Goal: Find specific page/section: Find specific page/section

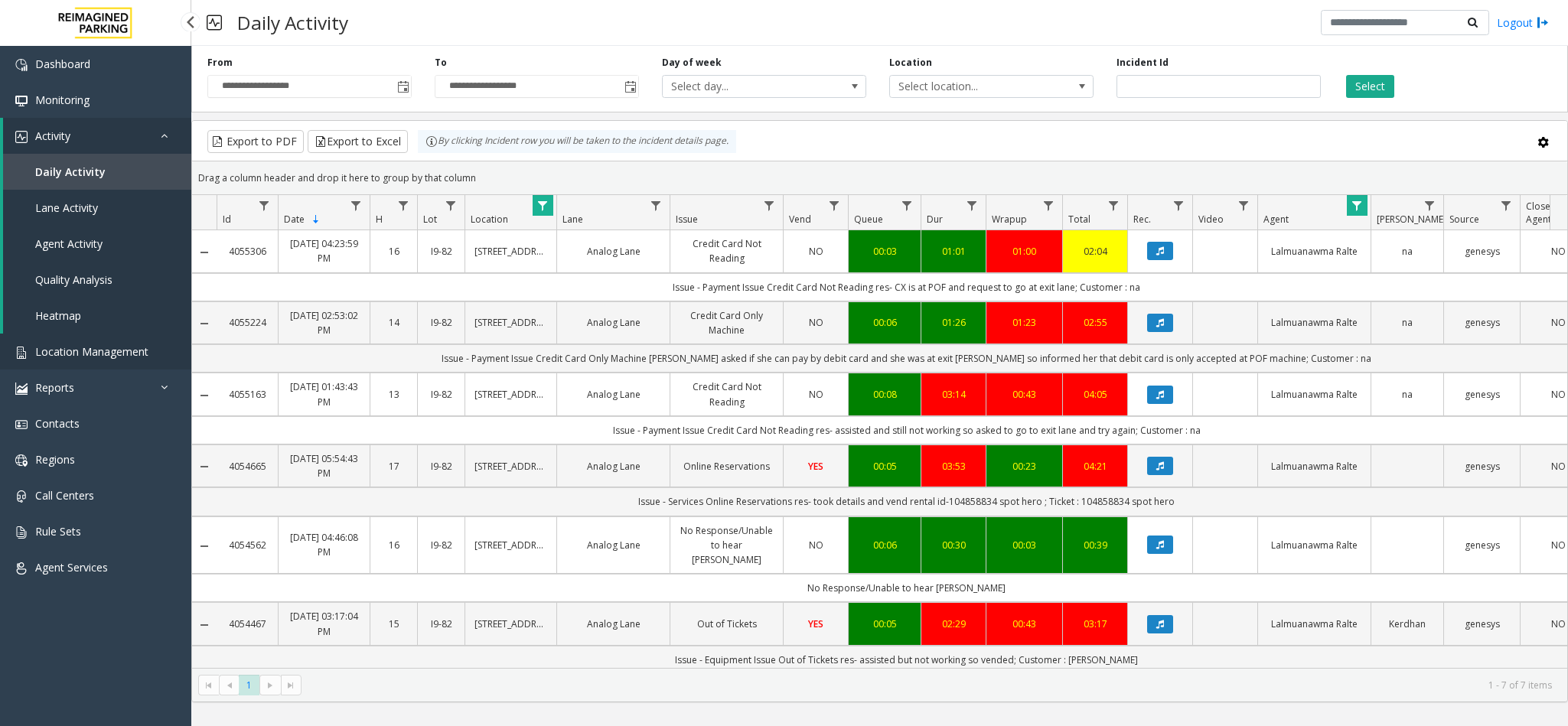
click at [132, 345] on span "Location Management" at bounding box center [92, 351] width 113 height 14
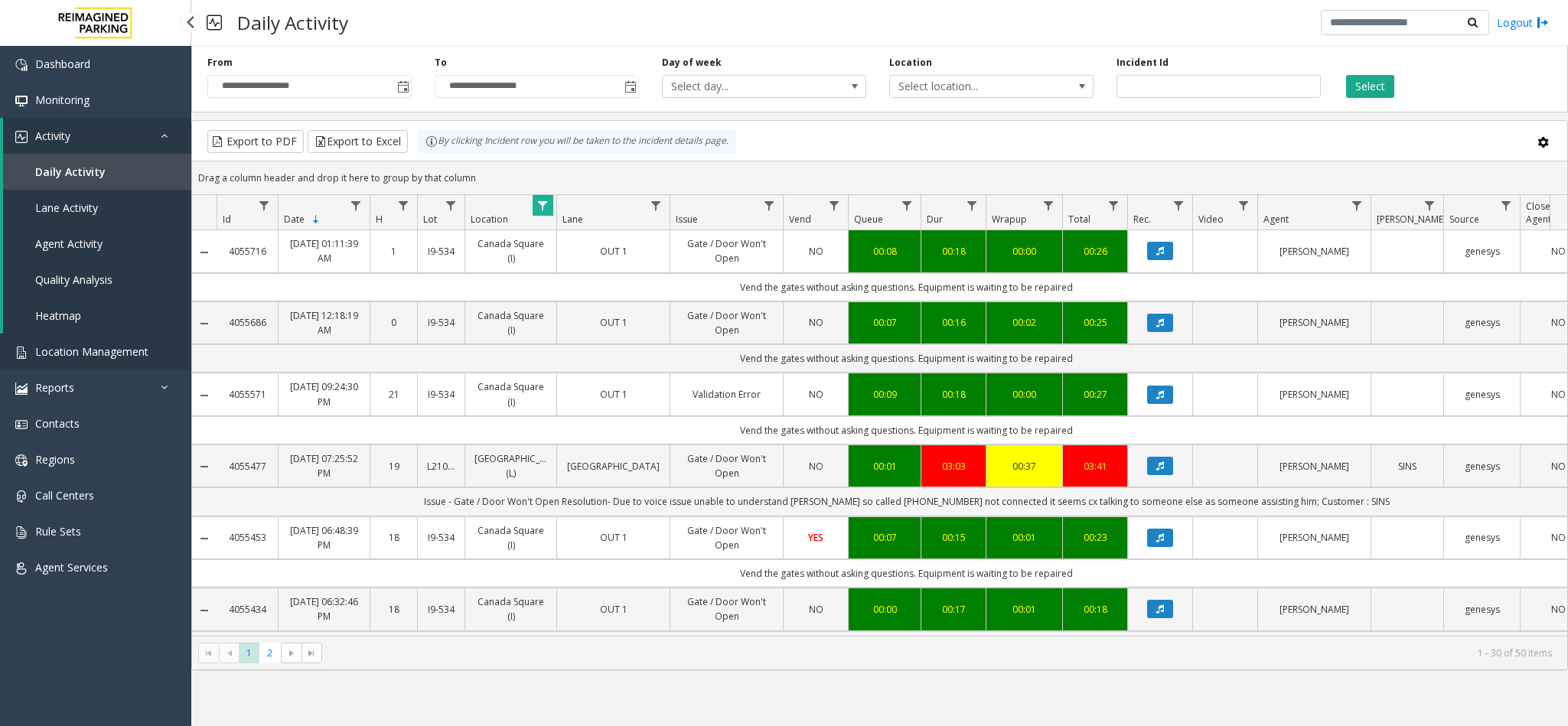
click at [106, 350] on span "Location Management" at bounding box center [92, 351] width 113 height 14
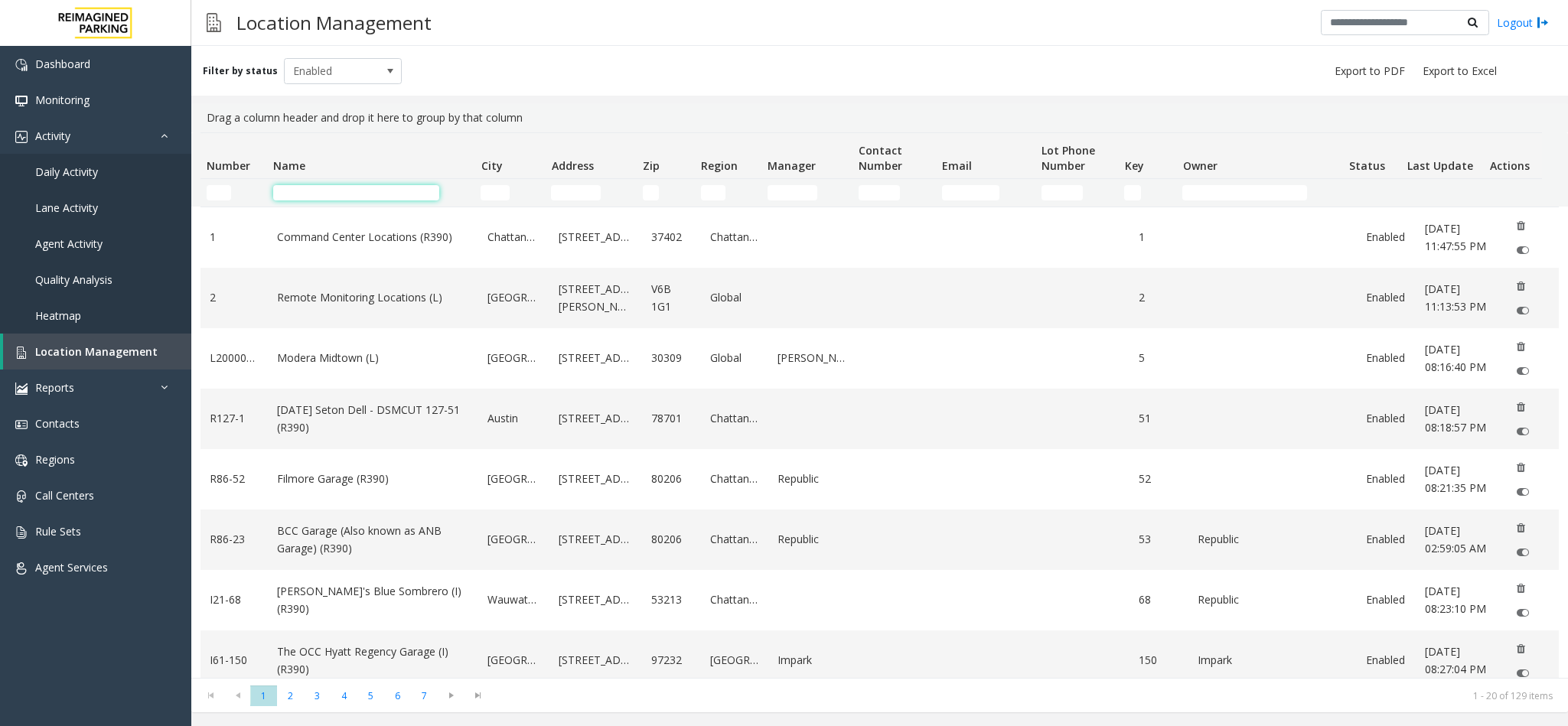
click at [304, 199] on input "Name Filter" at bounding box center [355, 193] width 166 height 15
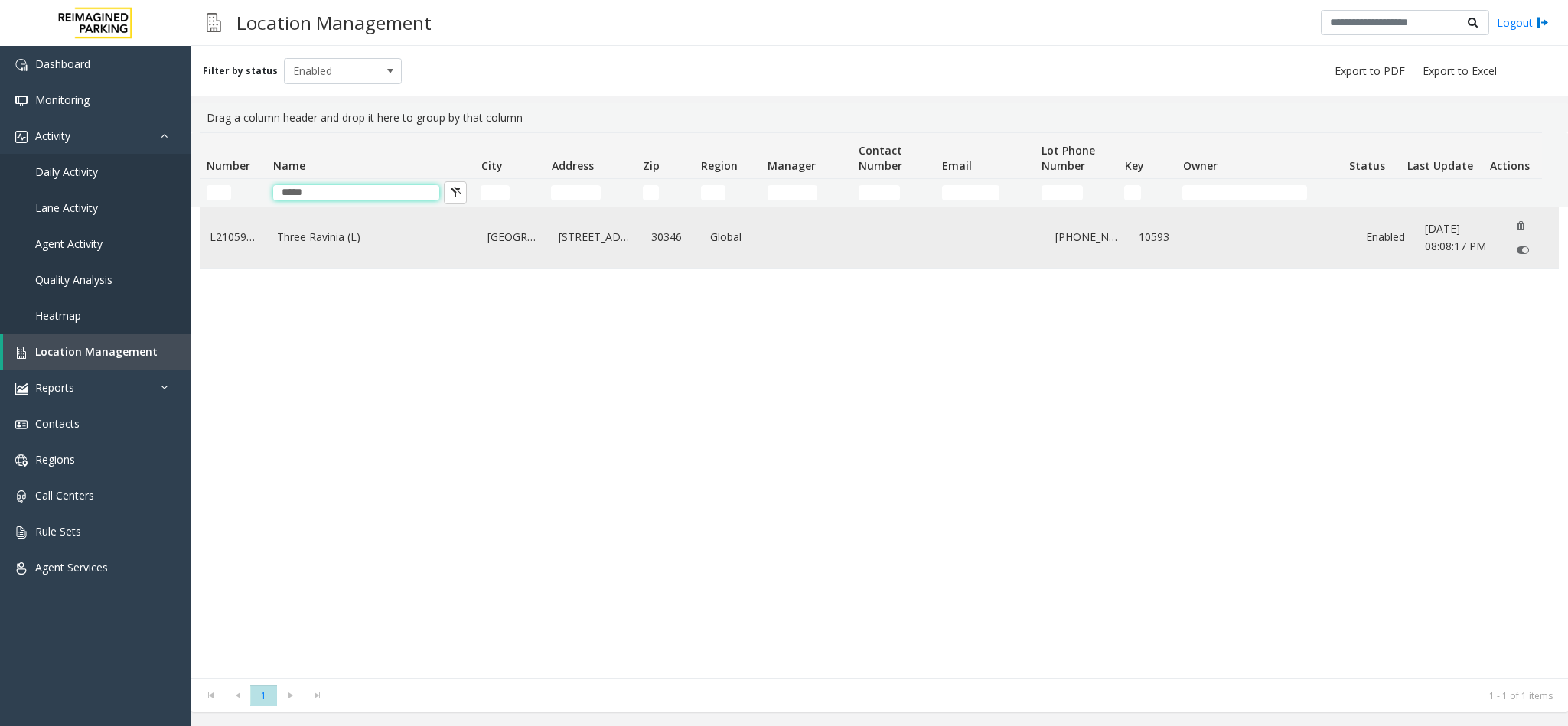
type input "*****"
click at [320, 241] on link "Three Ravinia (L)" at bounding box center [373, 237] width 192 height 17
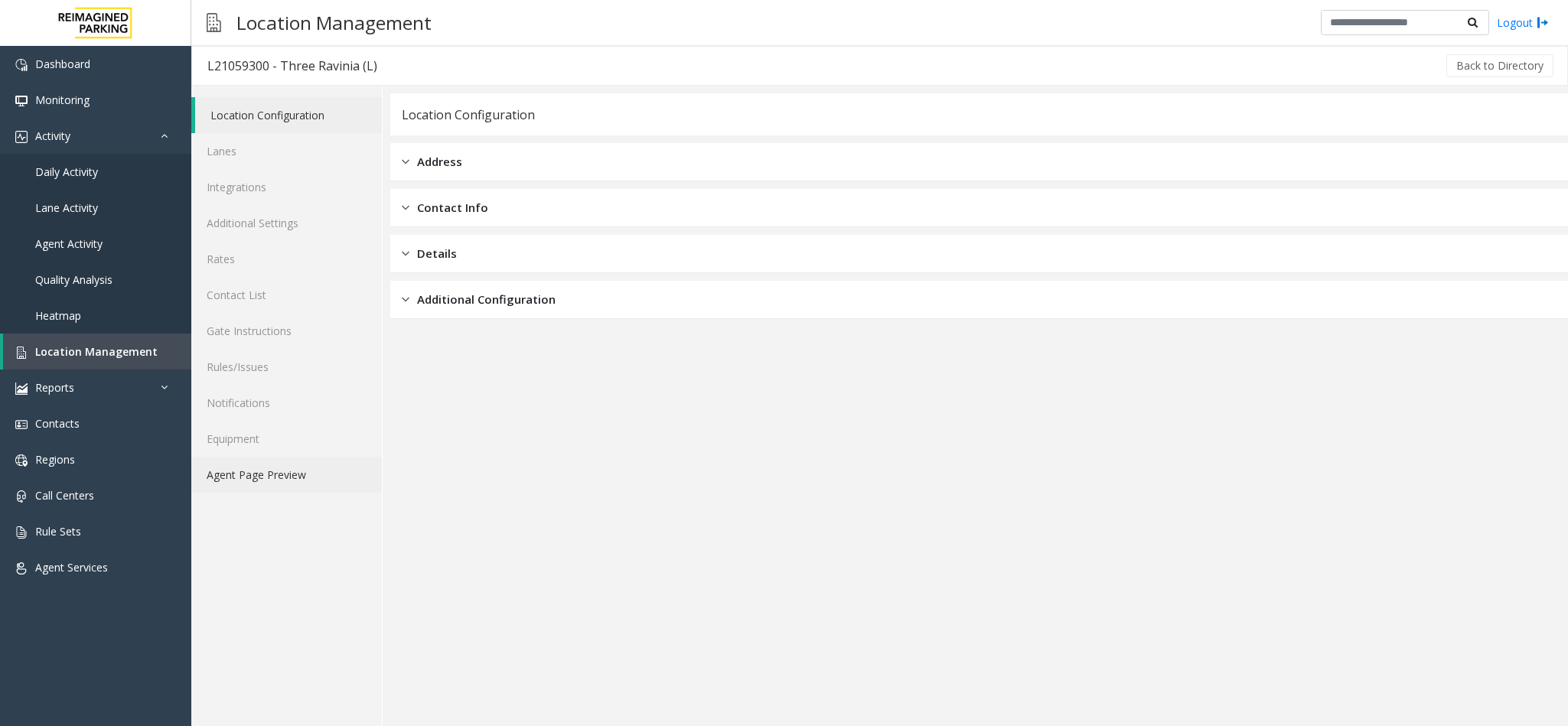
click at [326, 480] on link "Agent Page Preview" at bounding box center [286, 474] width 190 height 36
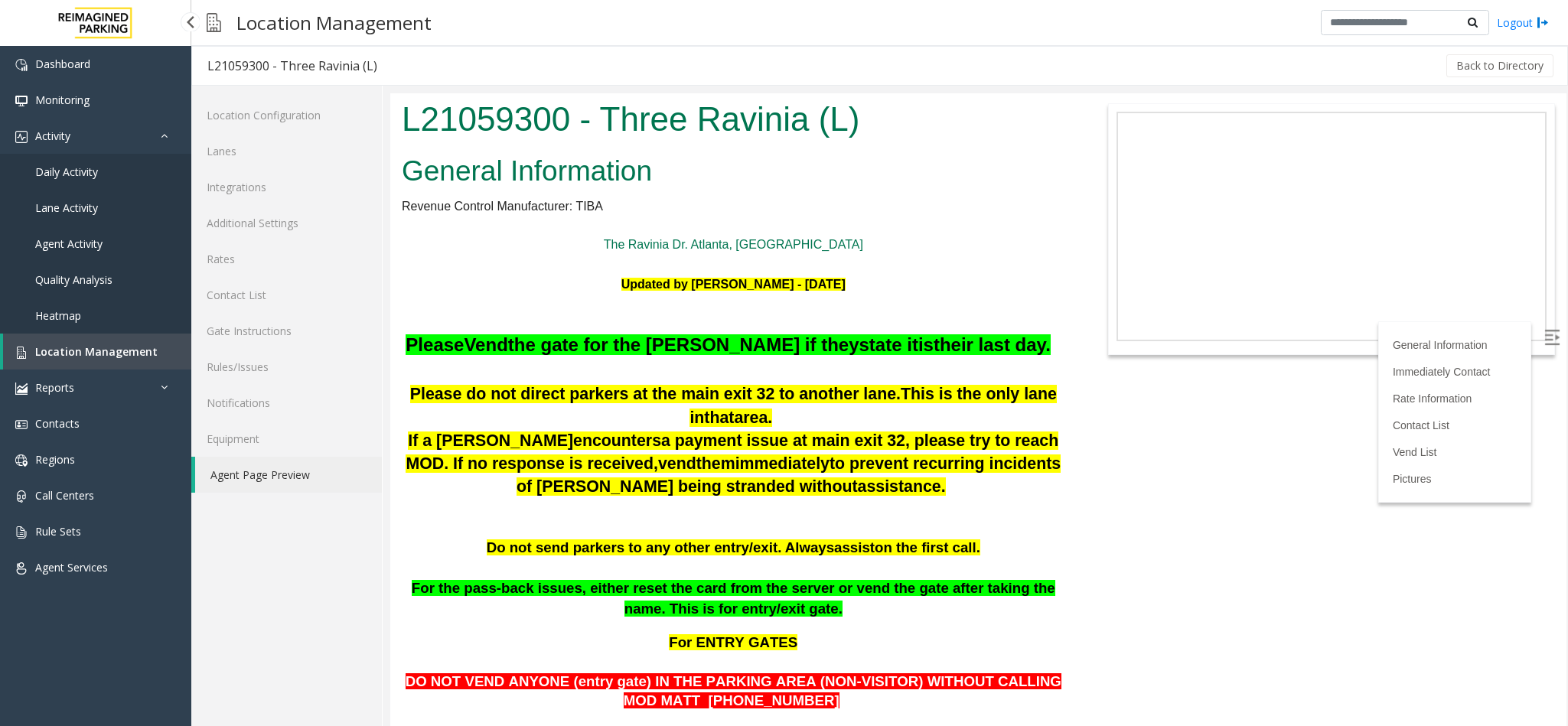
click at [127, 345] on span "Location Management" at bounding box center [96, 351] width 123 height 14
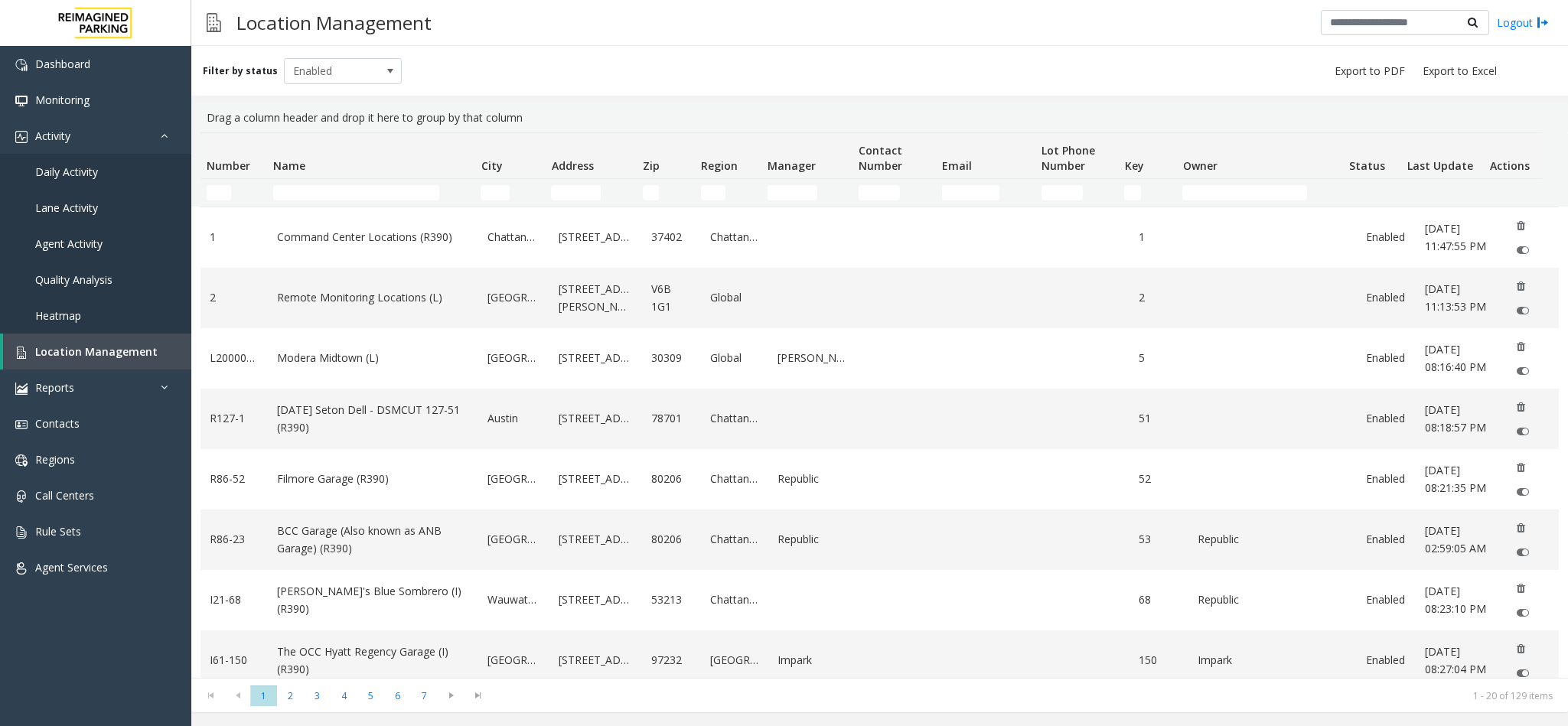
click at [370, 179] on th "Name" at bounding box center [371, 156] width 208 height 46
click at [370, 191] on input "Name Filter" at bounding box center [355, 193] width 166 height 15
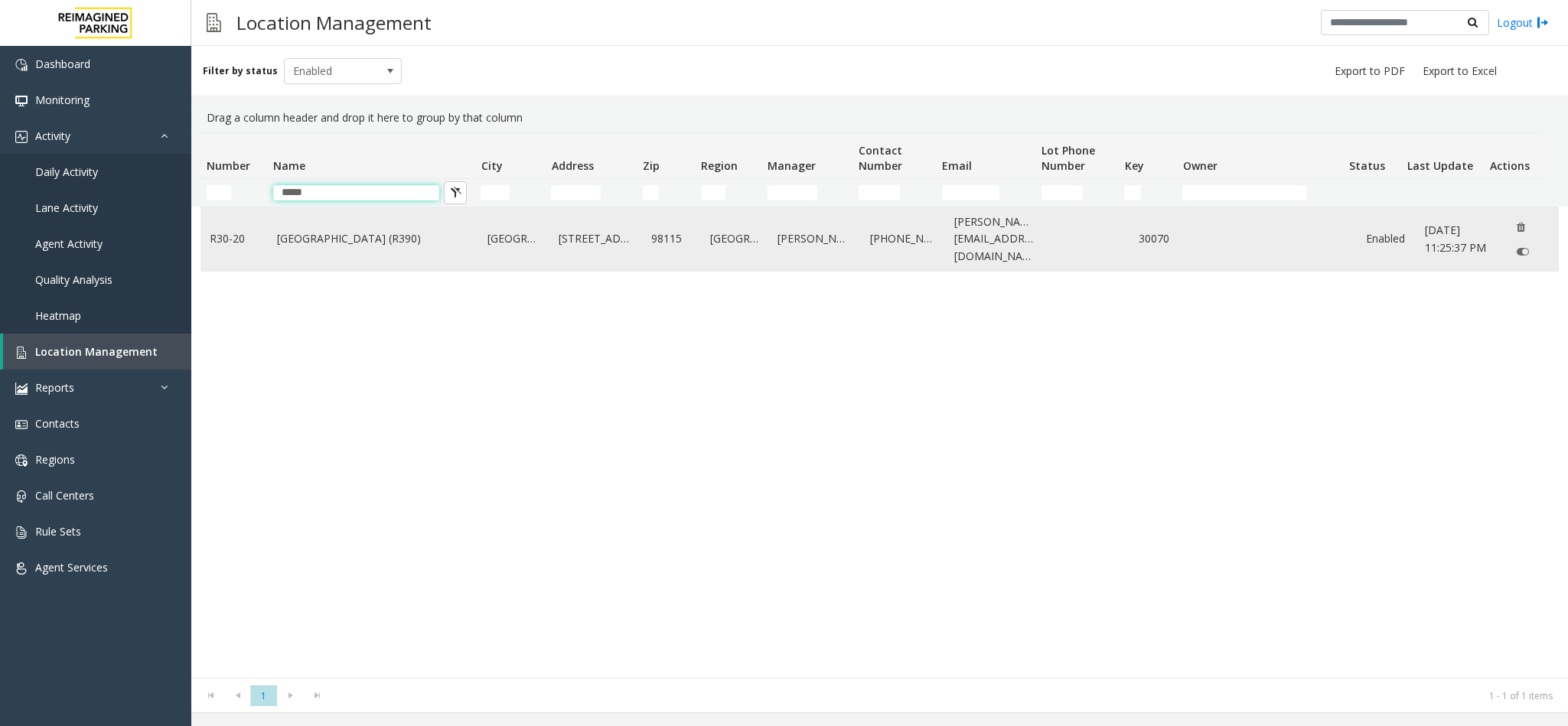
type input "*****"
click at [367, 227] on td "Green Lake Village (R390)" at bounding box center [373, 239] width 210 height 63
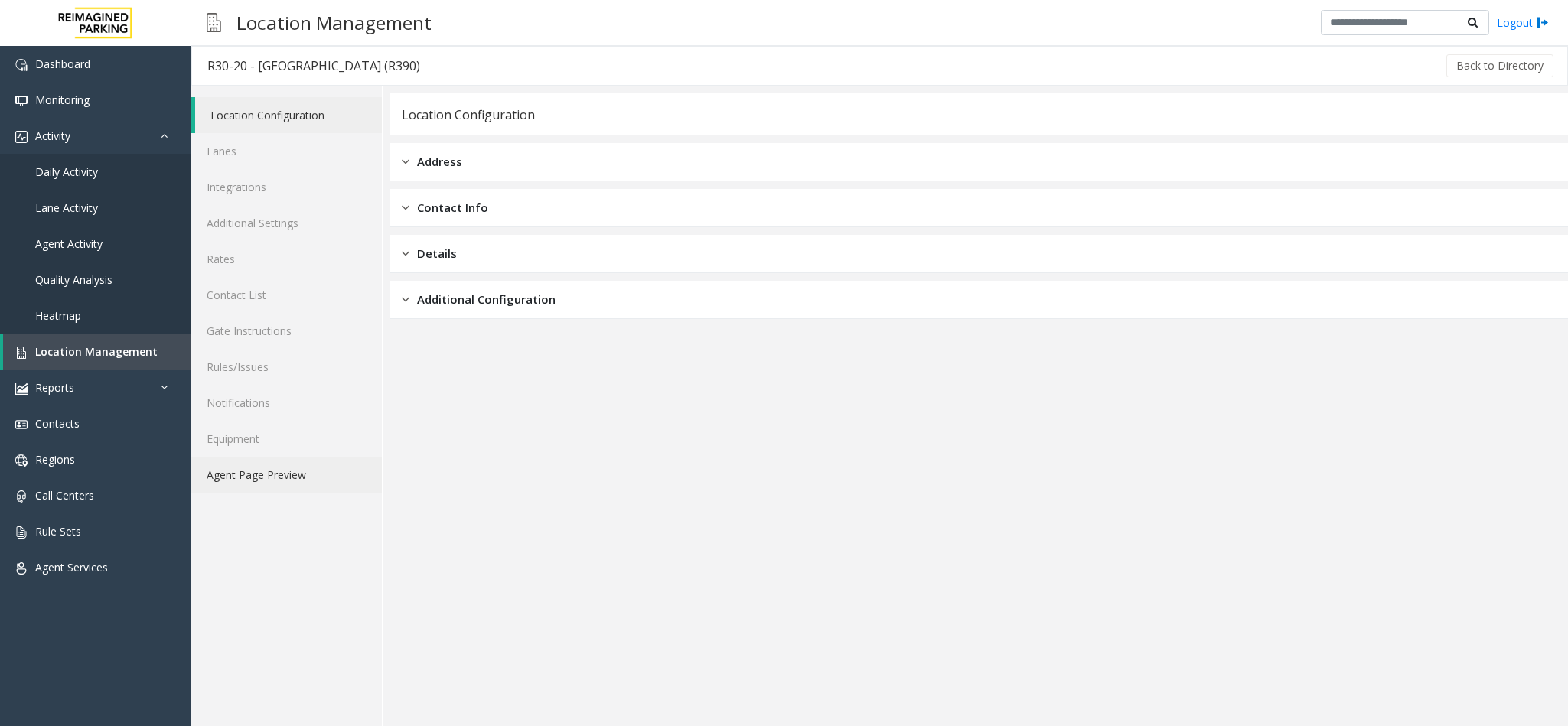
click at [324, 478] on link "Agent Page Preview" at bounding box center [286, 474] width 190 height 36
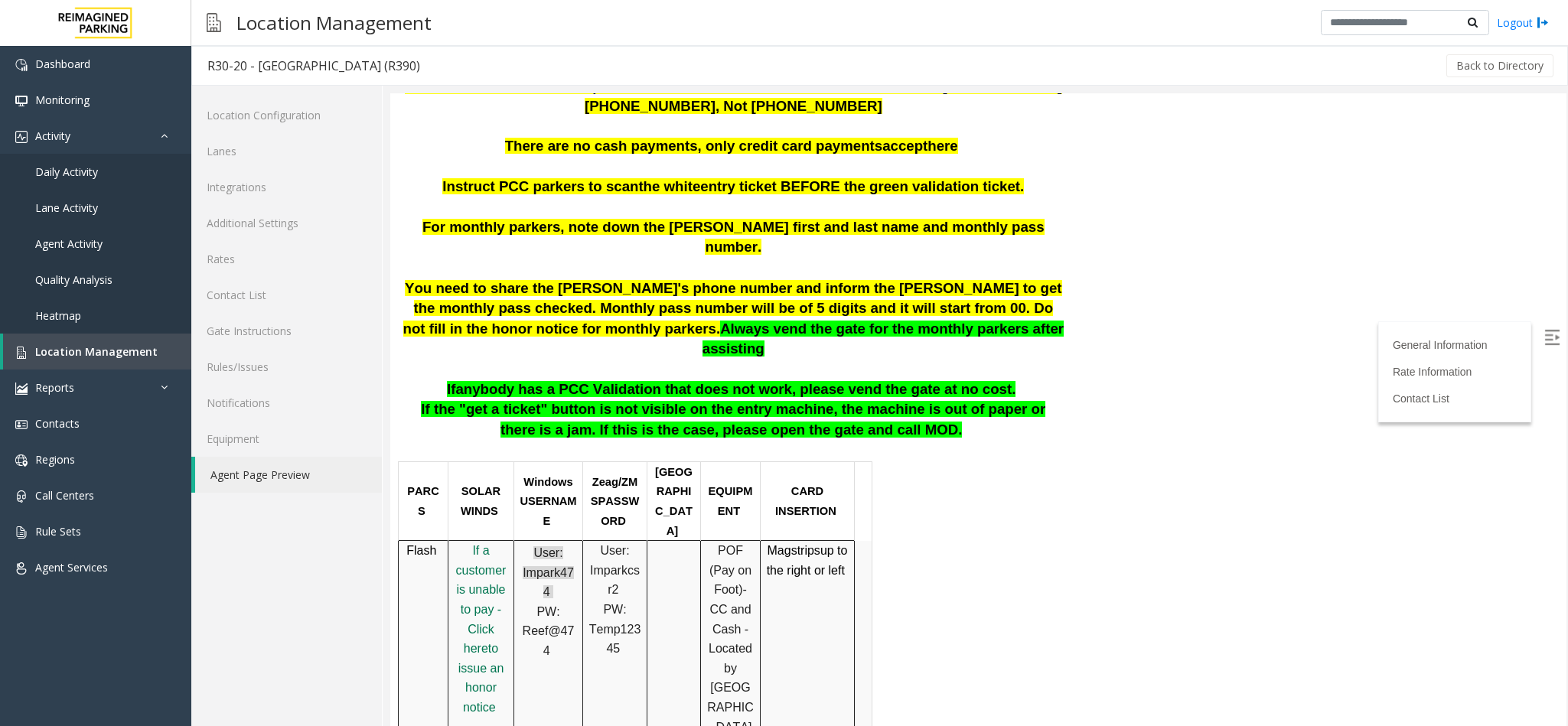
scroll to position [345, 0]
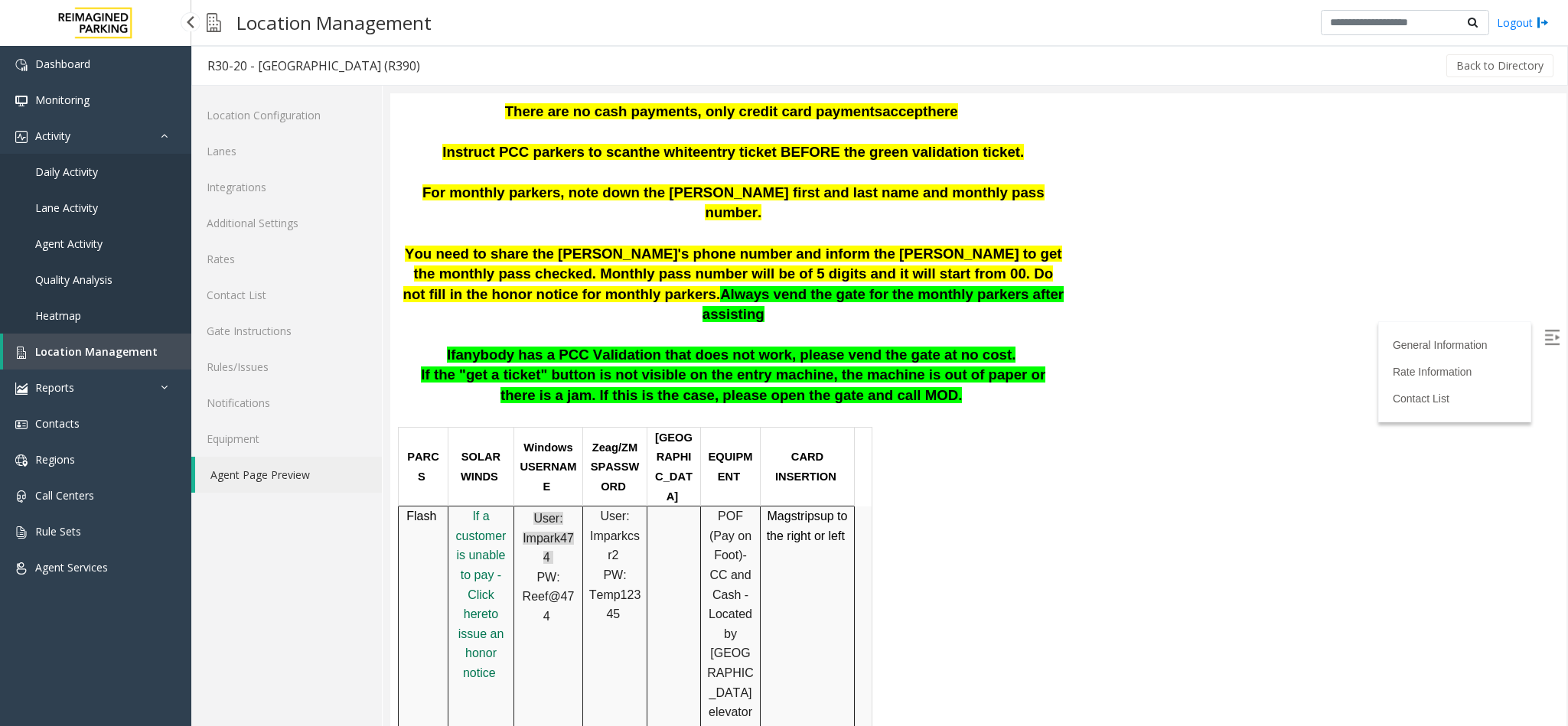
click at [65, 338] on link "Location Management" at bounding box center [98, 351] width 189 height 36
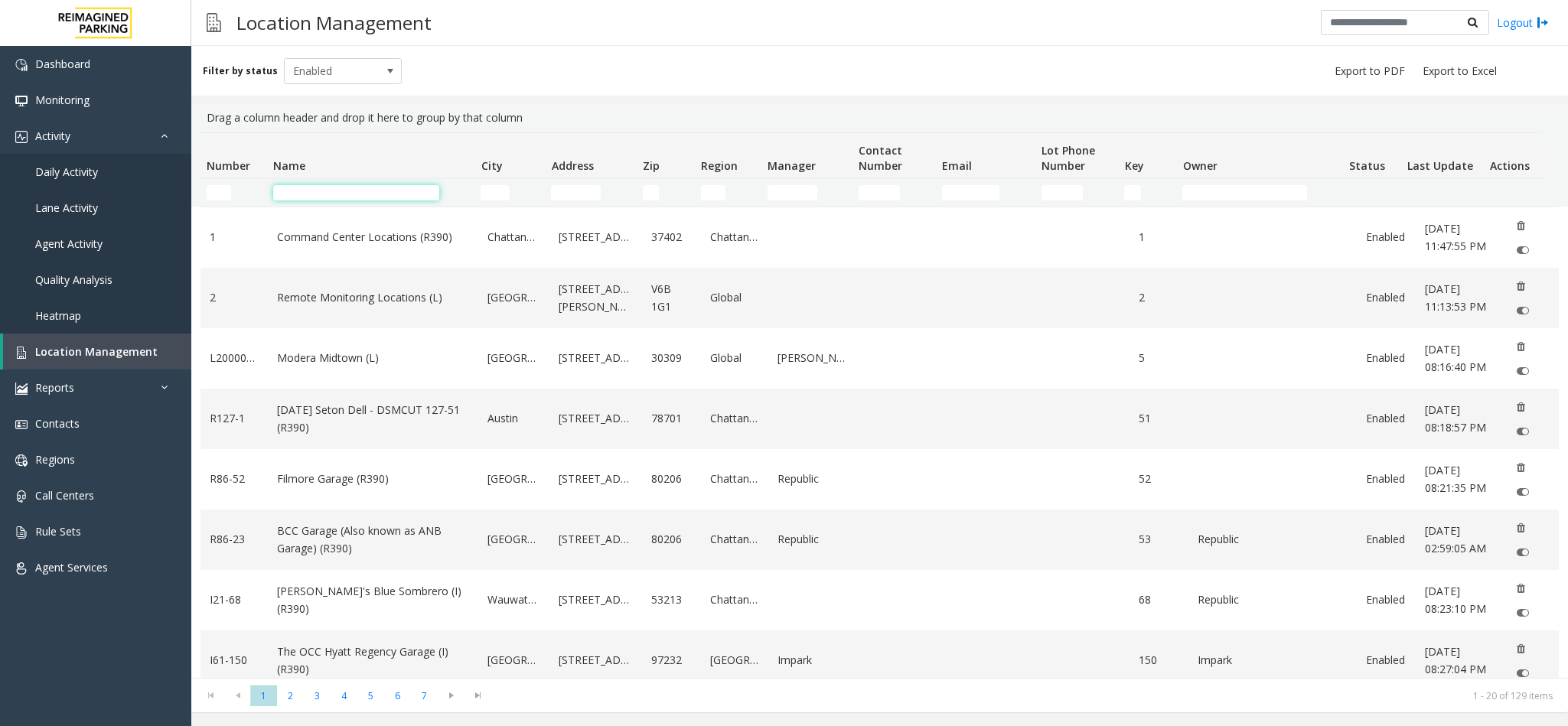
click at [393, 191] on input "Name Filter" at bounding box center [355, 193] width 166 height 15
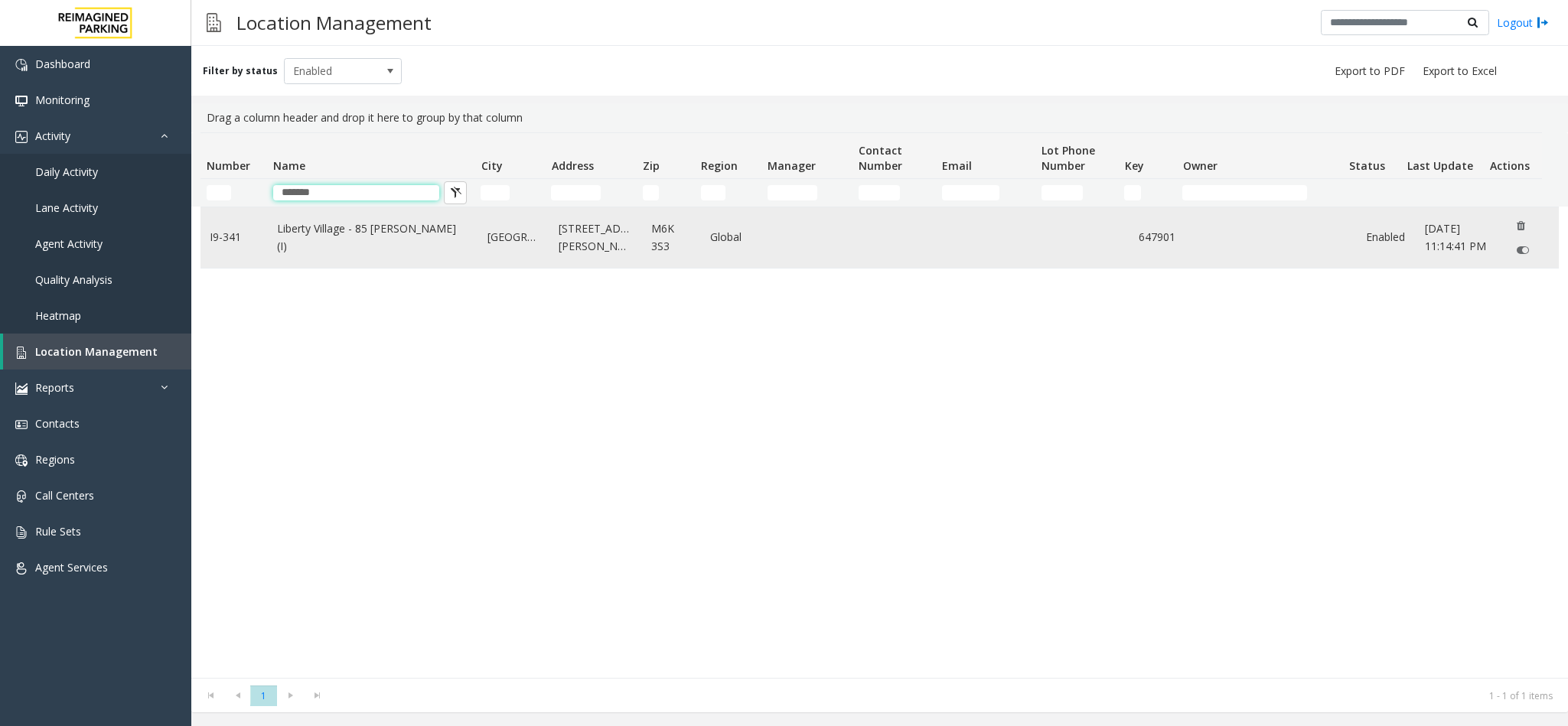
type input "*******"
click at [366, 241] on link "Liberty Village - 85 Hanna (I)" at bounding box center [373, 237] width 192 height 34
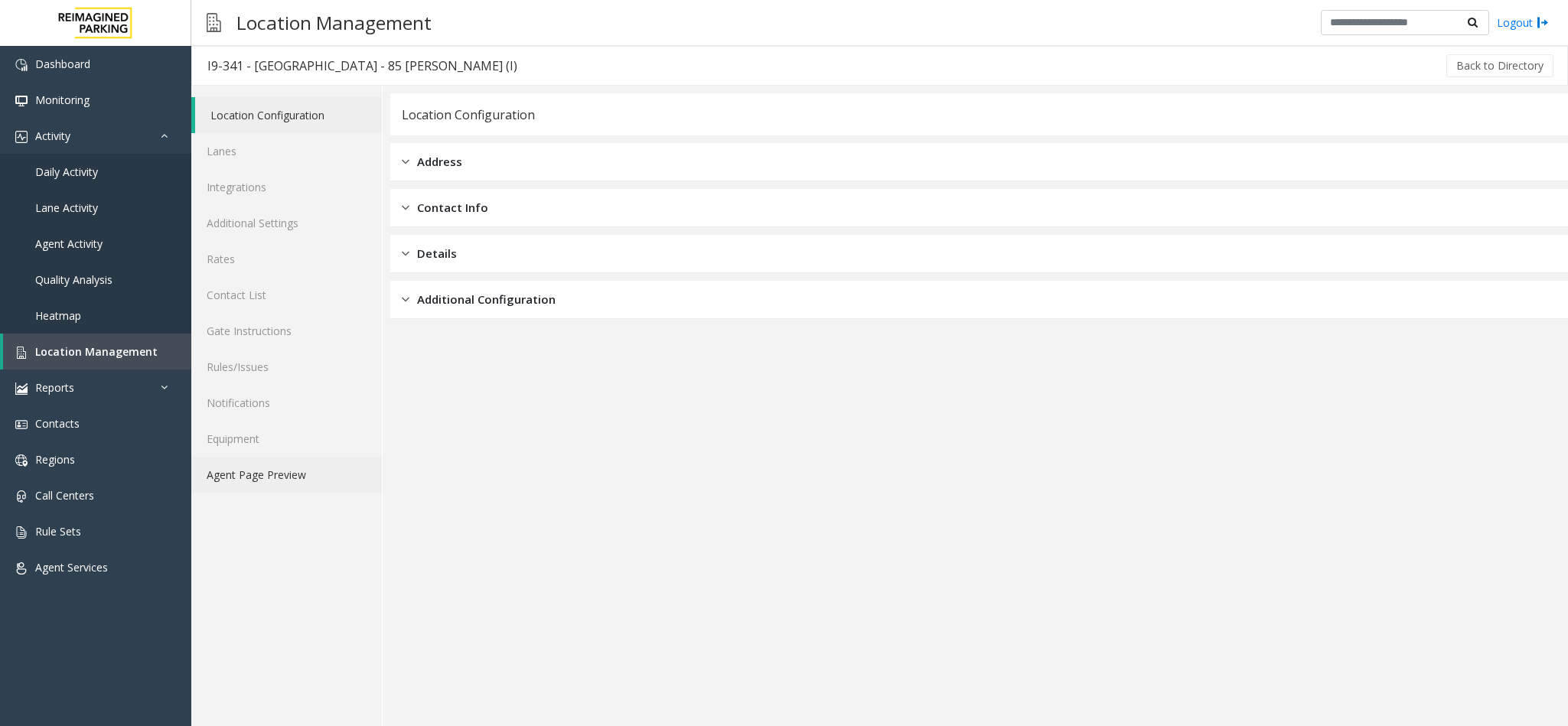
click at [296, 471] on link "Agent Page Preview" at bounding box center [286, 474] width 190 height 36
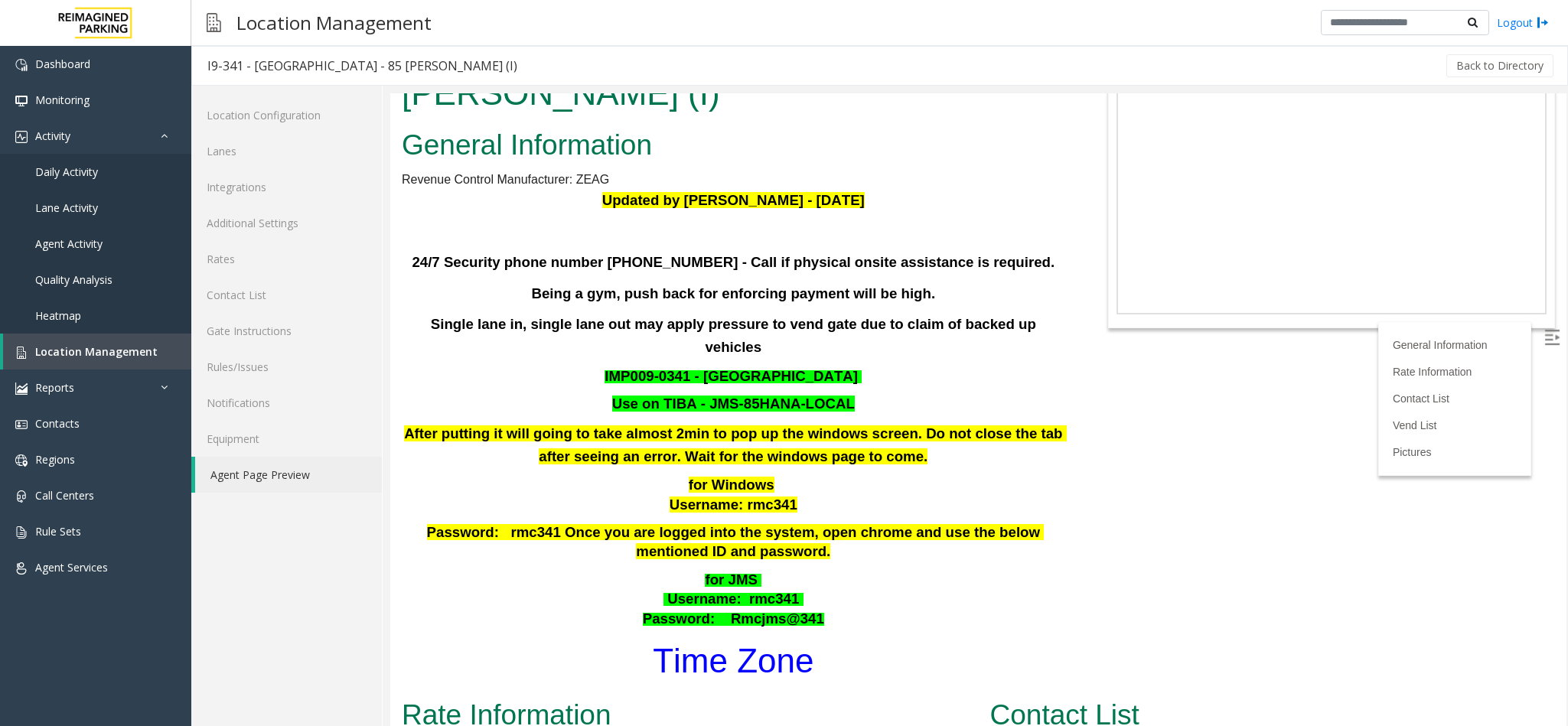
scroll to position [115, 0]
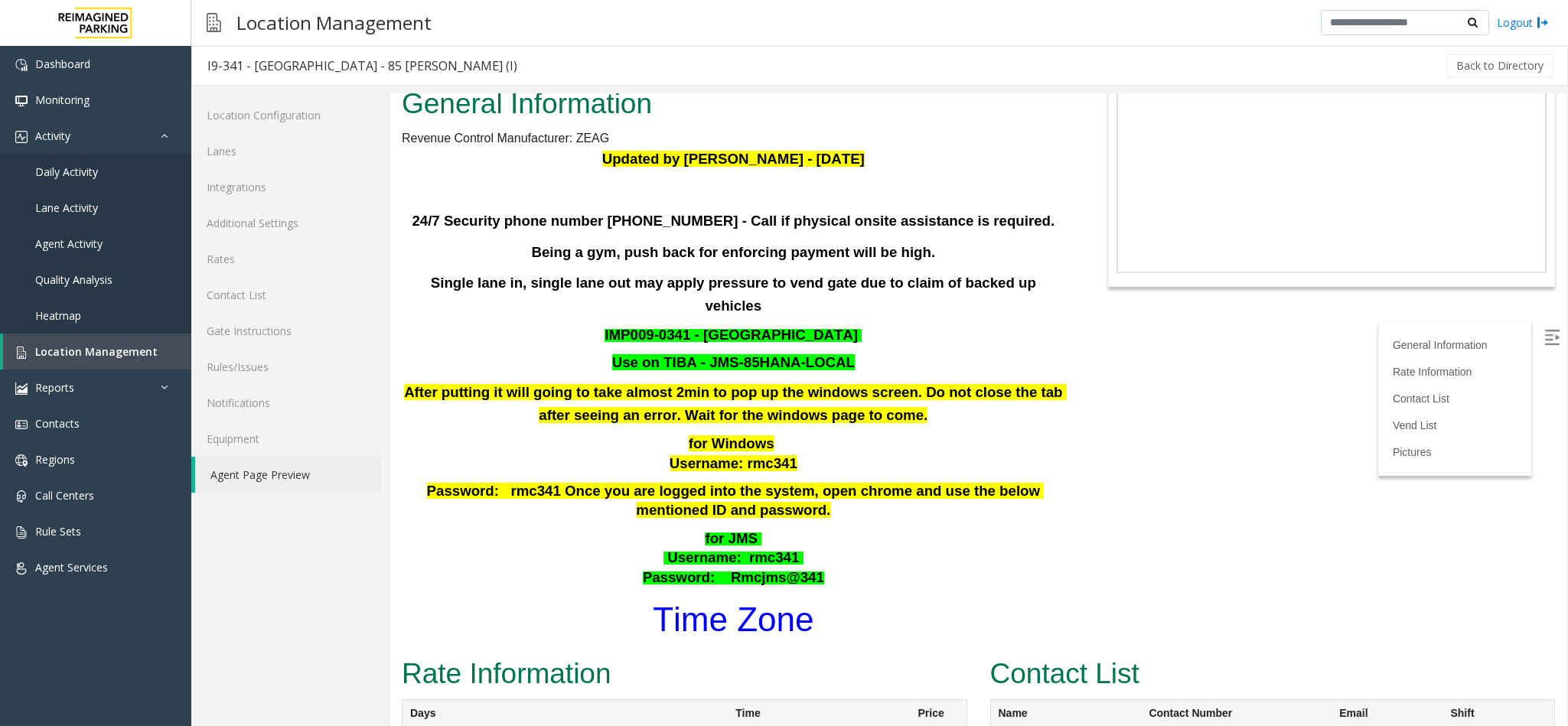
click at [623, 435] on div "for Windows Username: rmc341 Password: rmc341 Once you are logged into the syst…" at bounding box center [733, 478] width 663 height 87
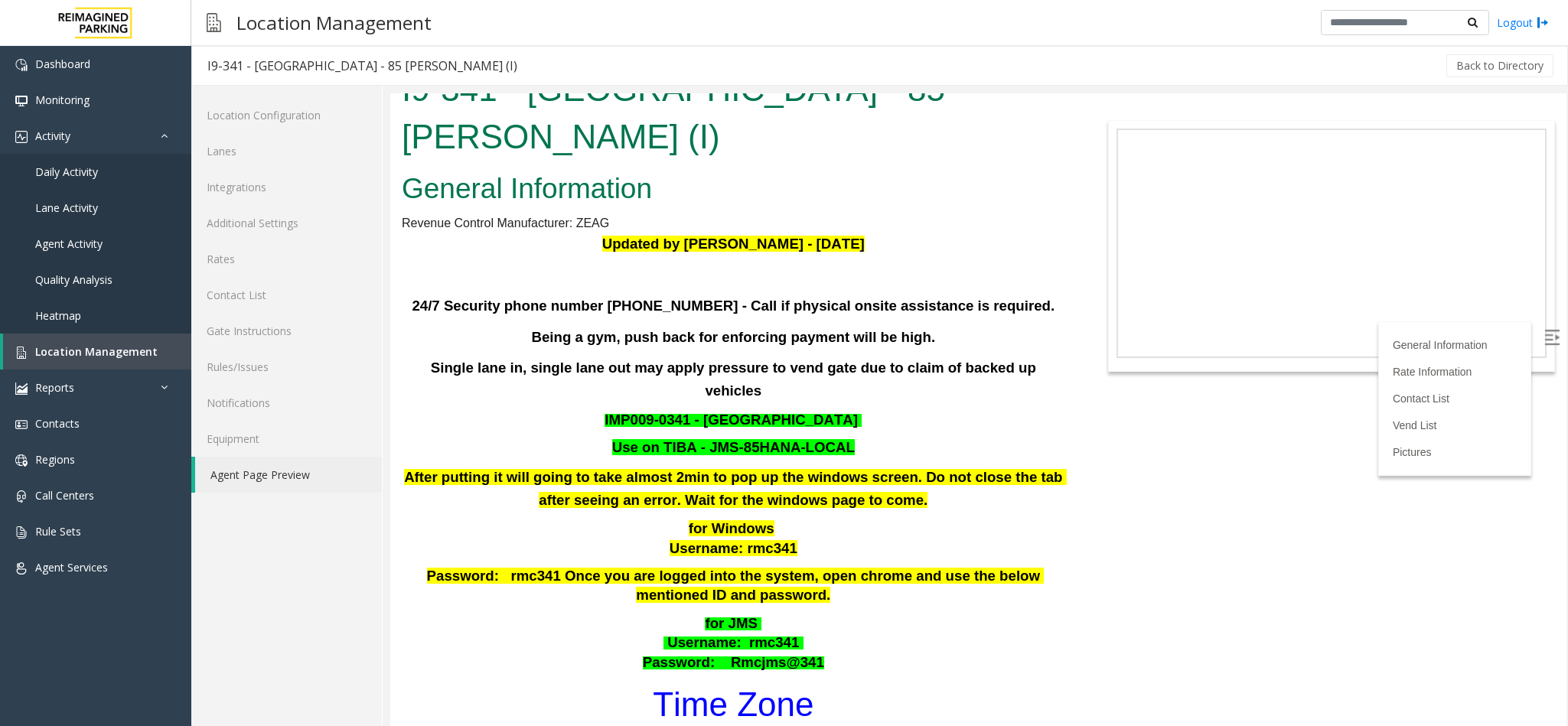
scroll to position [0, 0]
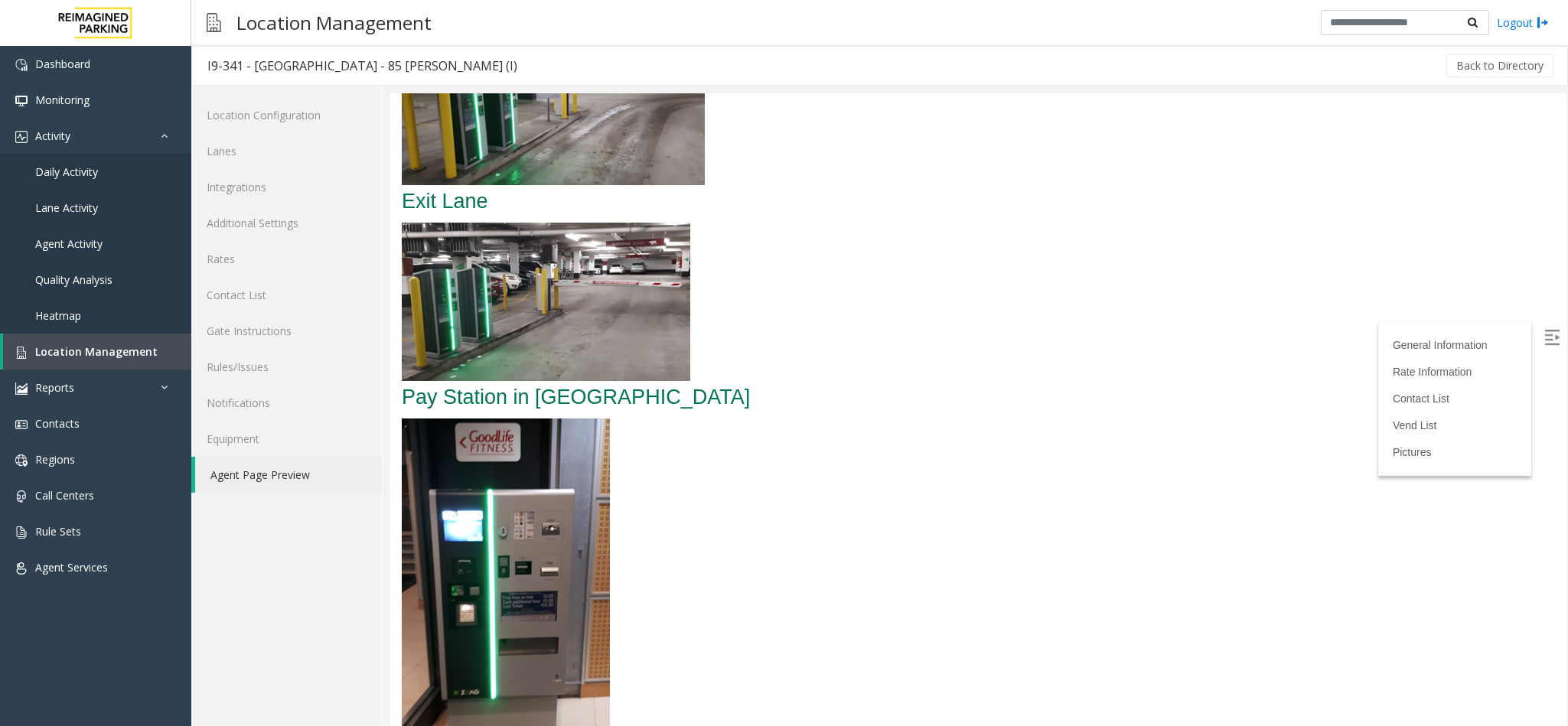
scroll to position [1693, 0]
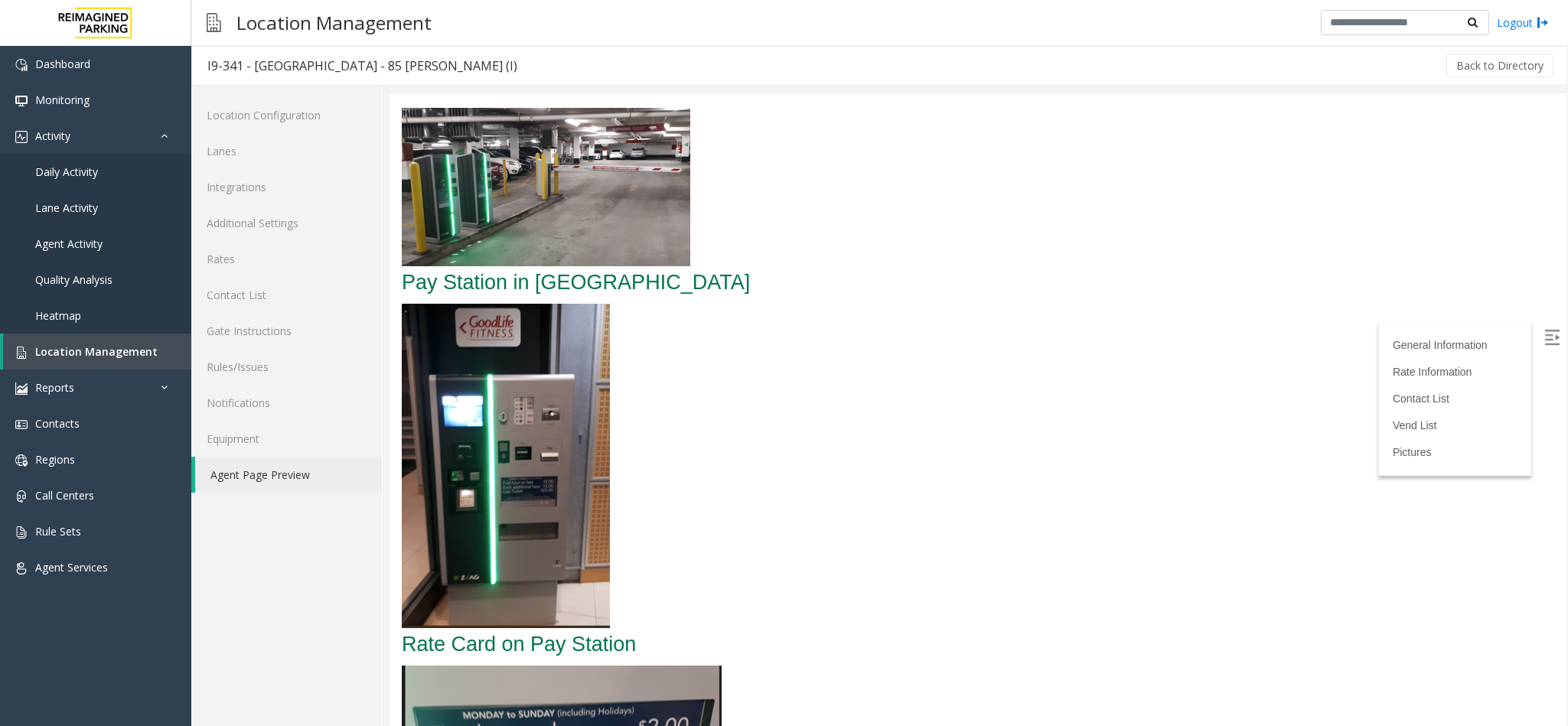
click at [542, 422] on img at bounding box center [505, 466] width 208 height 325
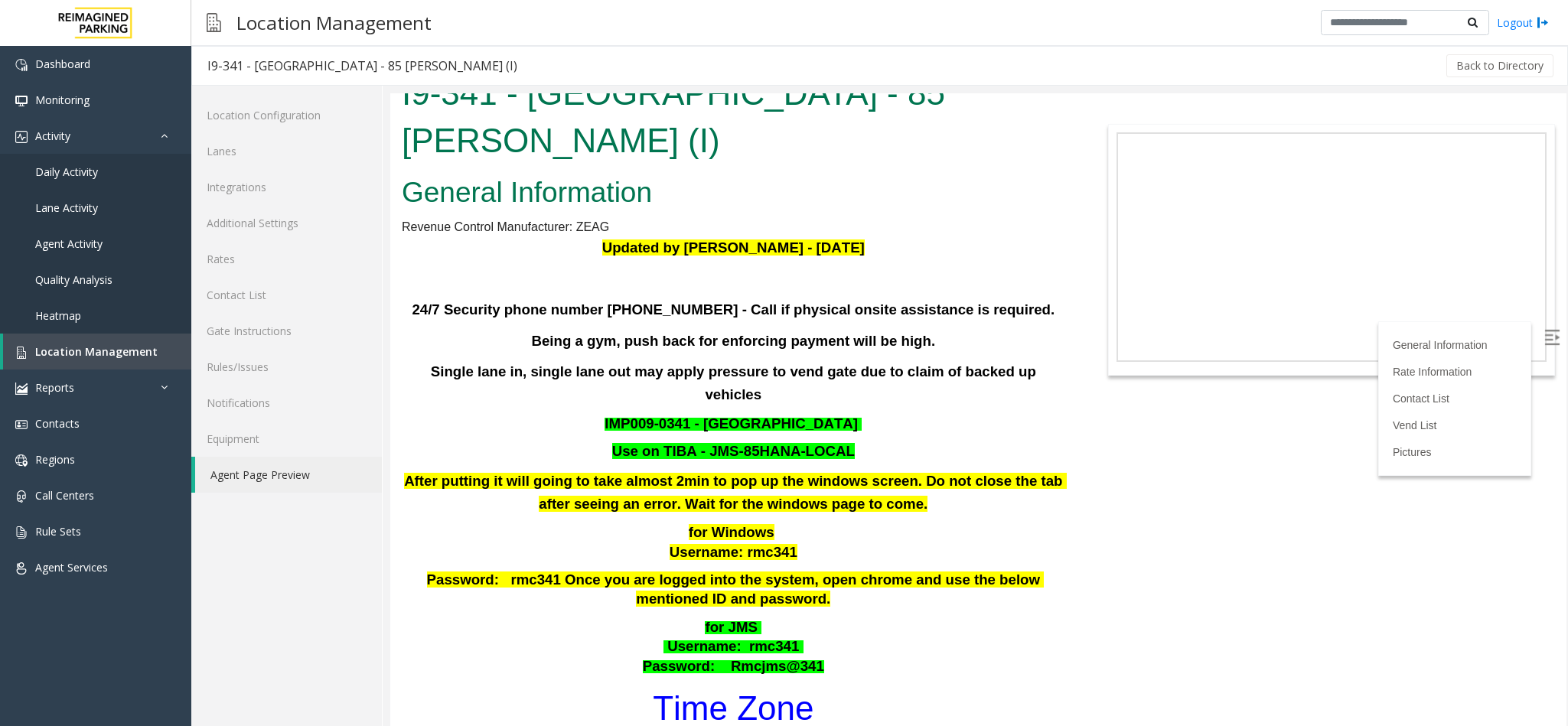
scroll to position [0, 0]
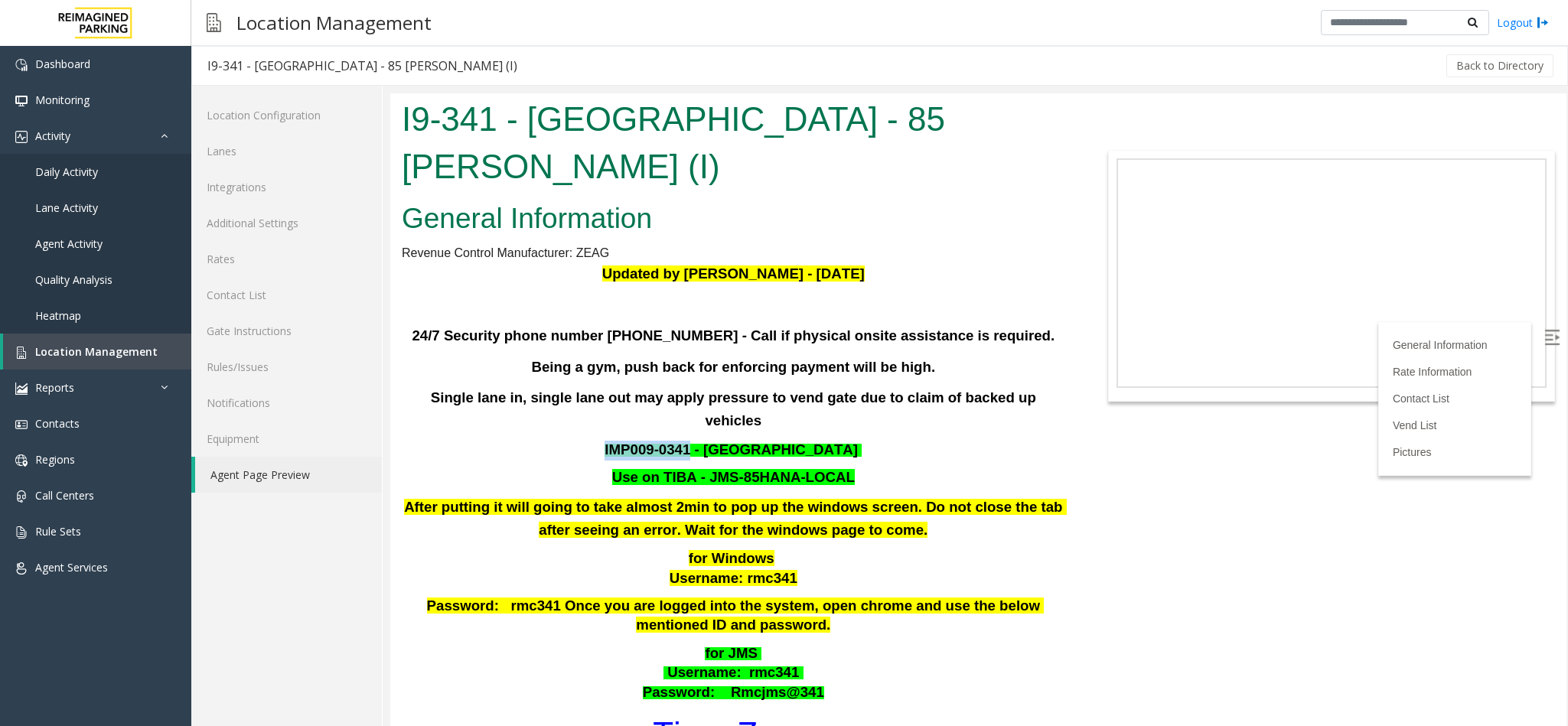
drag, startPoint x: 692, startPoint y: 376, endPoint x: 588, endPoint y: 372, distance: 104.1
click at [588, 441] on p "IMP009-0341 - KING LIBERTY VILLAGE" at bounding box center [734, 451] width 667 height 20
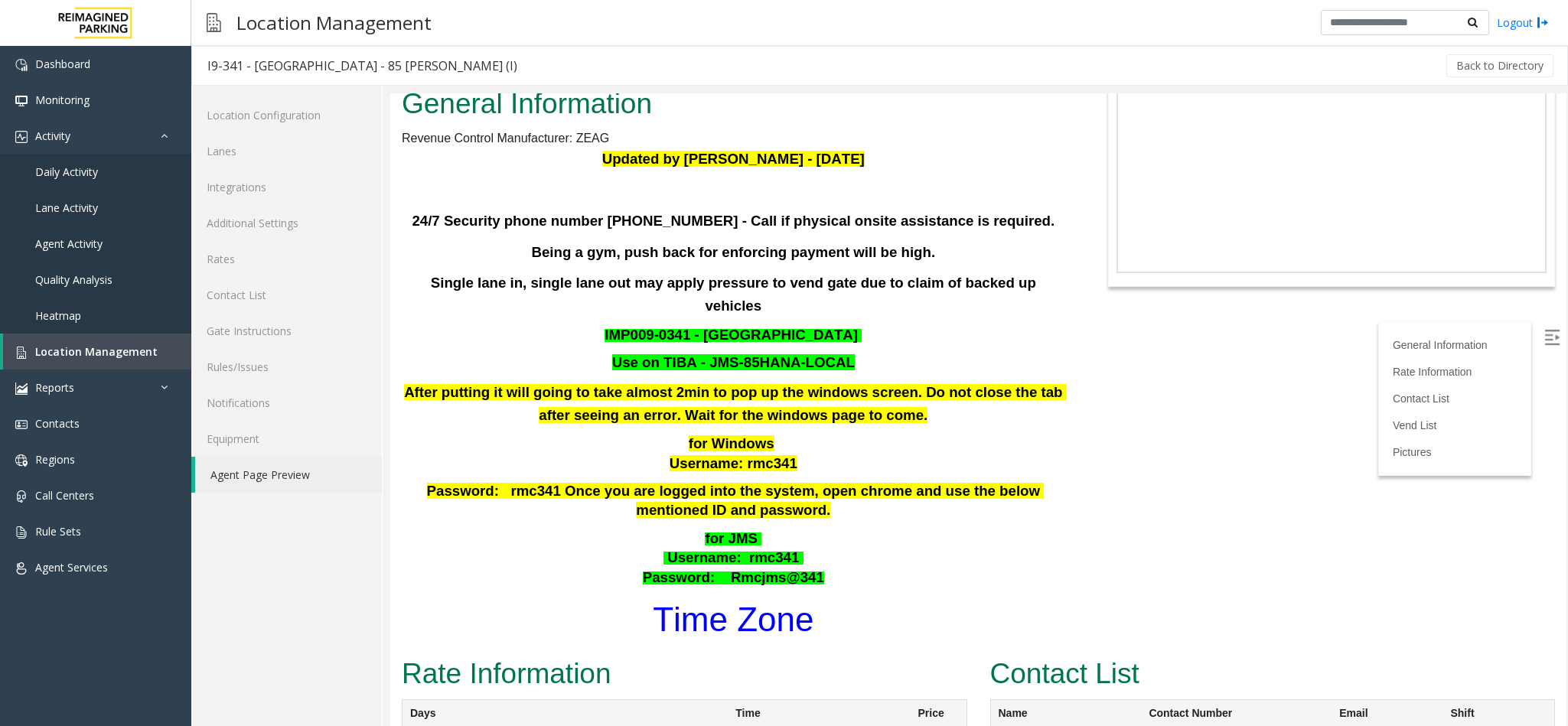
click at [868, 596] on h1 "Time Zone" at bounding box center [734, 619] width 667 height 48
drag, startPoint x: 826, startPoint y: 294, endPoint x: 706, endPoint y: 300, distance: 120.1
click at [706, 355] on font "Use on TIBA - JMS-85HANA-LOCAL" at bounding box center [734, 362] width 243 height 16
drag, startPoint x: 789, startPoint y: 495, endPoint x: 738, endPoint y: 491, distance: 51.2
click at [738, 532] on font "for JMS Username : rmc341 Password: Rmcjms@341" at bounding box center [733, 558] width 181 height 52
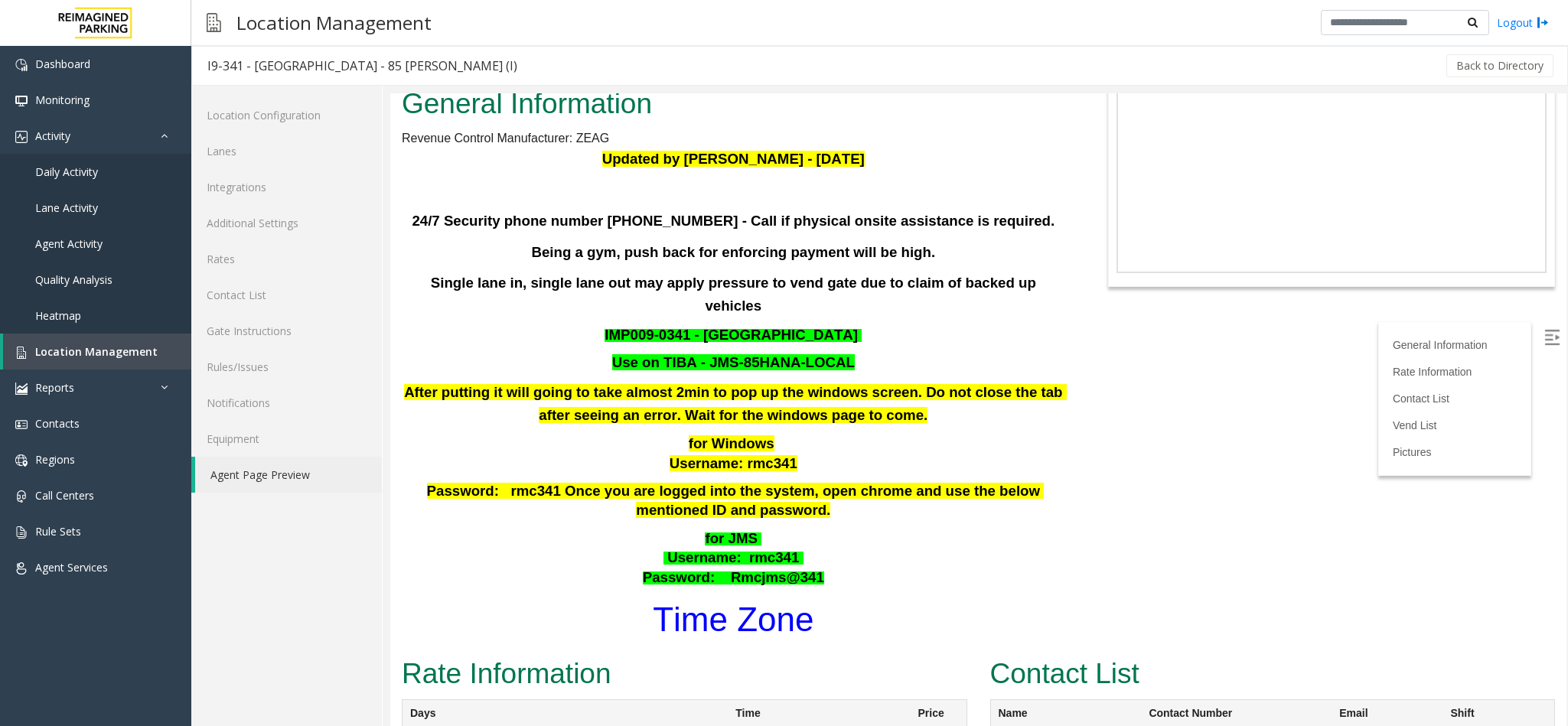
click at [1196, 481] on body "I9-341 - Liberty Village - 85 Hanna (I) General Information Revenue Control Man…" at bounding box center [979, 295] width 1177 height 633
click at [736, 549] on span ": rmc341" at bounding box center [767, 557] width 63 height 16
click at [733, 531] on span "for JMS" at bounding box center [731, 538] width 52 height 16
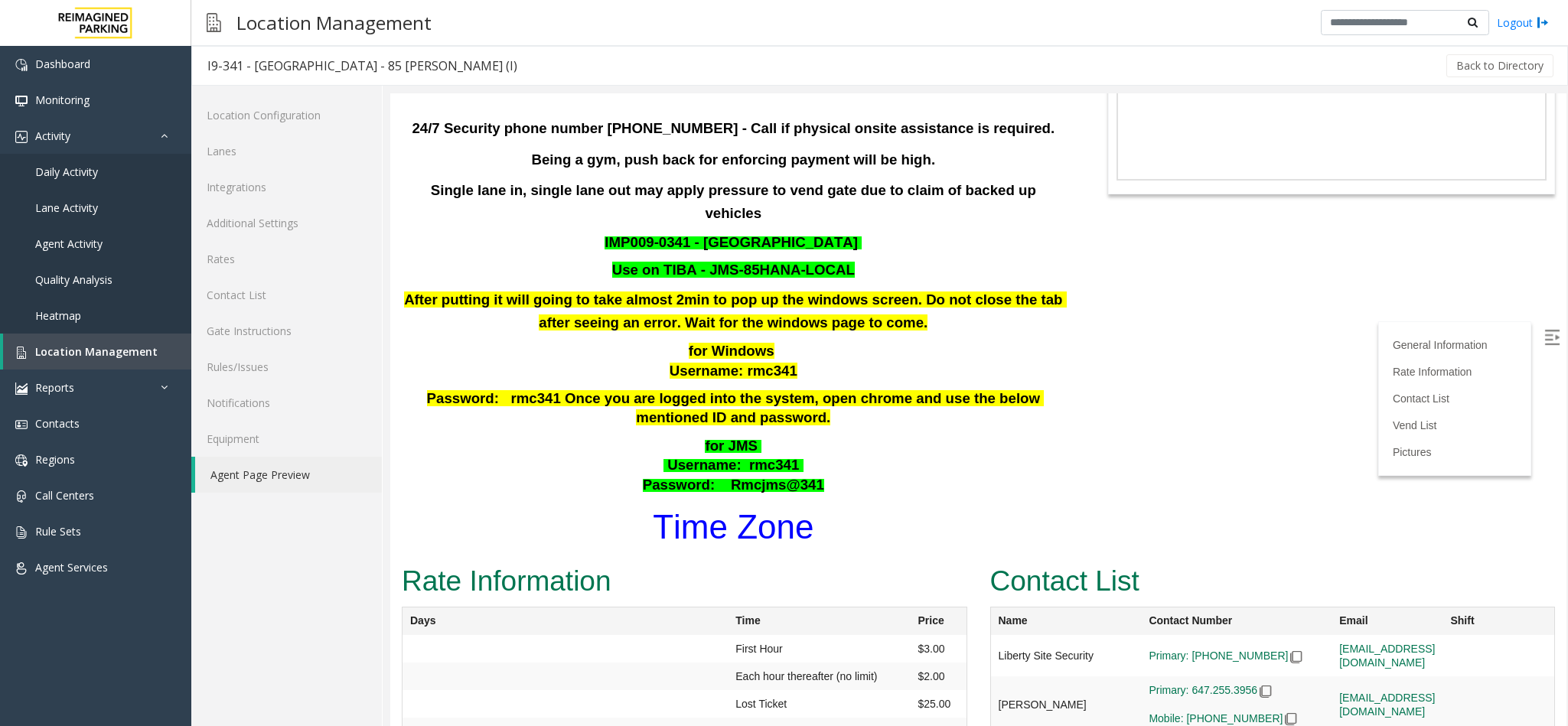
scroll to position [229, 0]
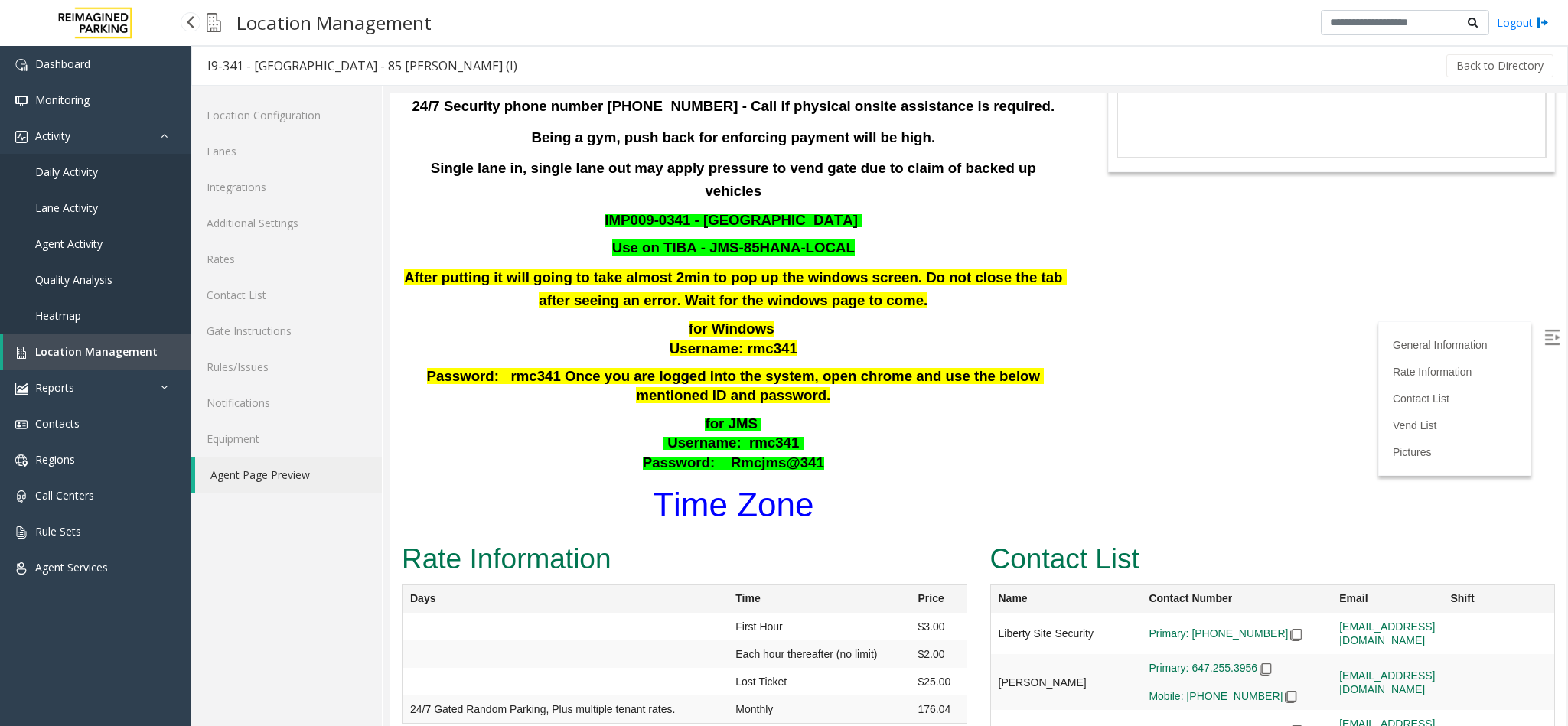
click at [110, 338] on link "Location Management" at bounding box center [98, 351] width 189 height 36
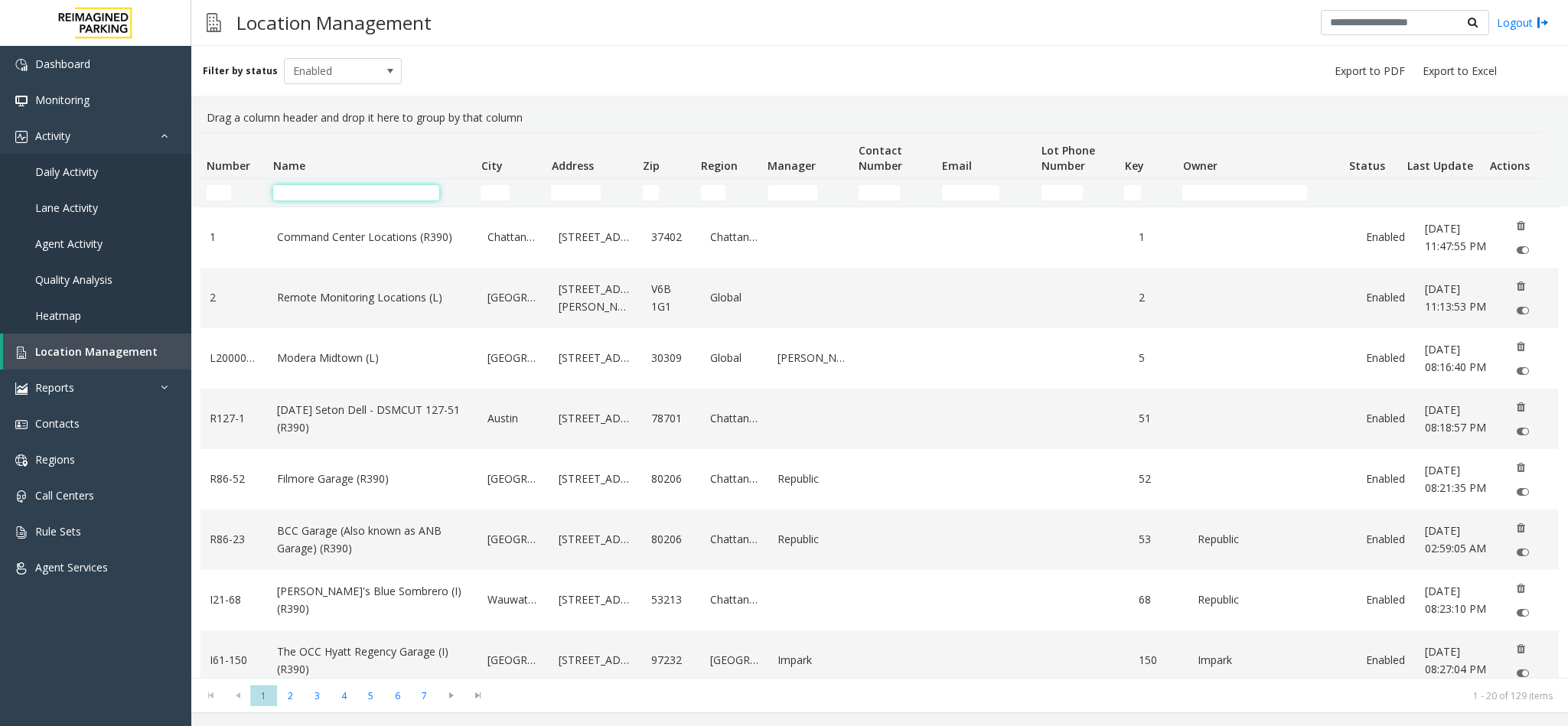
click at [308, 193] on input "Name Filter" at bounding box center [355, 193] width 166 height 15
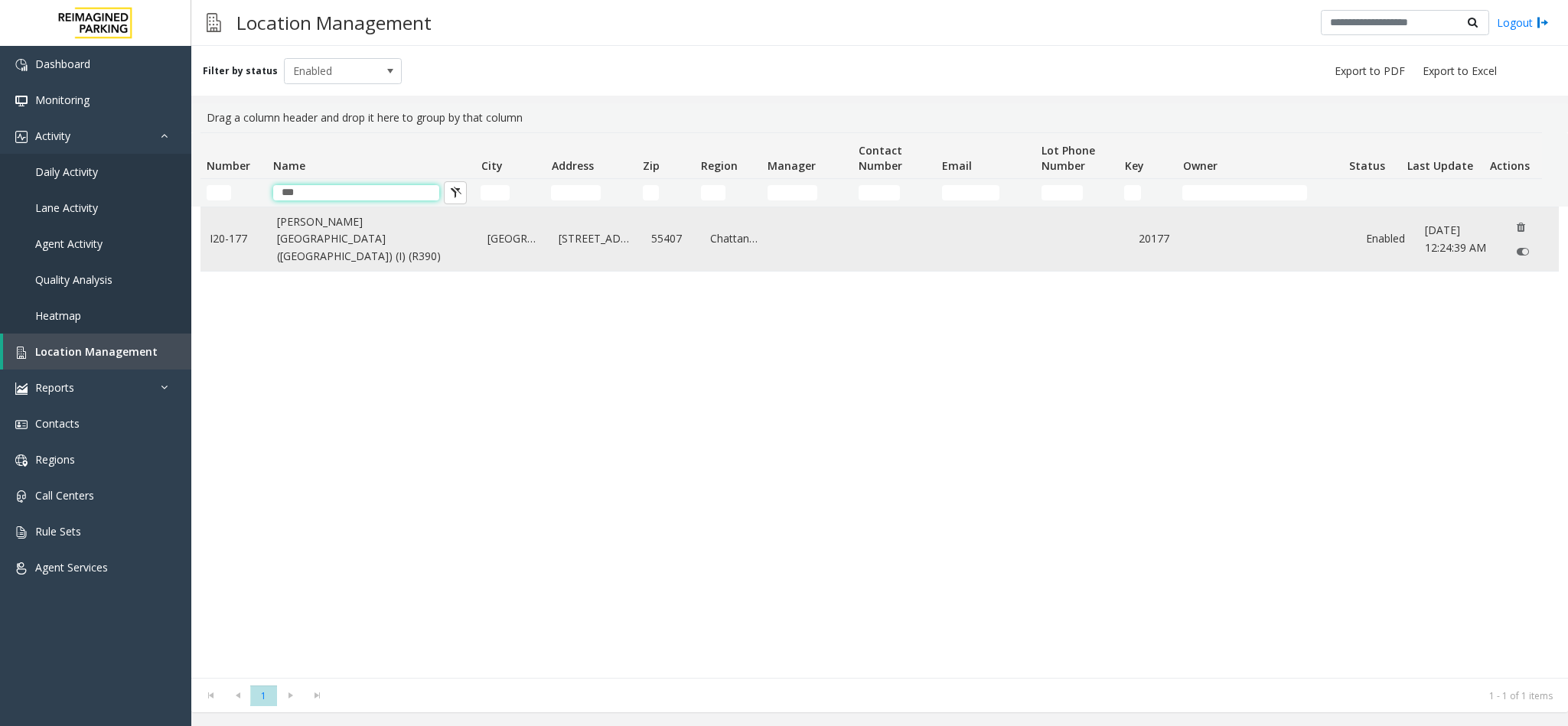
type input "***"
click at [310, 226] on link "Abbott Hospital (Main Hospital) (I) (R390)" at bounding box center [373, 239] width 192 height 51
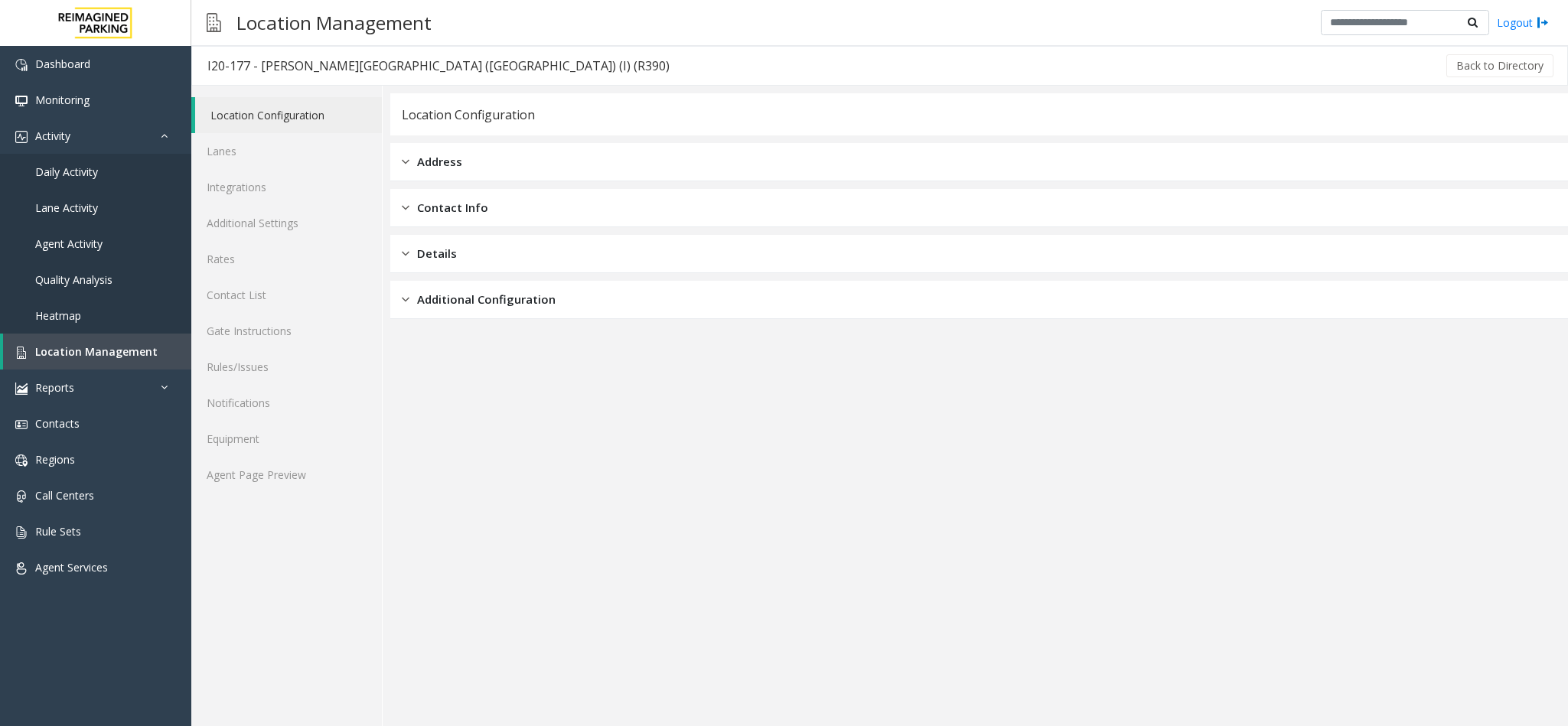
click at [327, 496] on div "Location Configuration Lanes Integrations Additional Settings Rates Contact Lis…" at bounding box center [286, 406] width 191 height 641
click at [327, 477] on link "Agent Page Preview" at bounding box center [286, 474] width 190 height 36
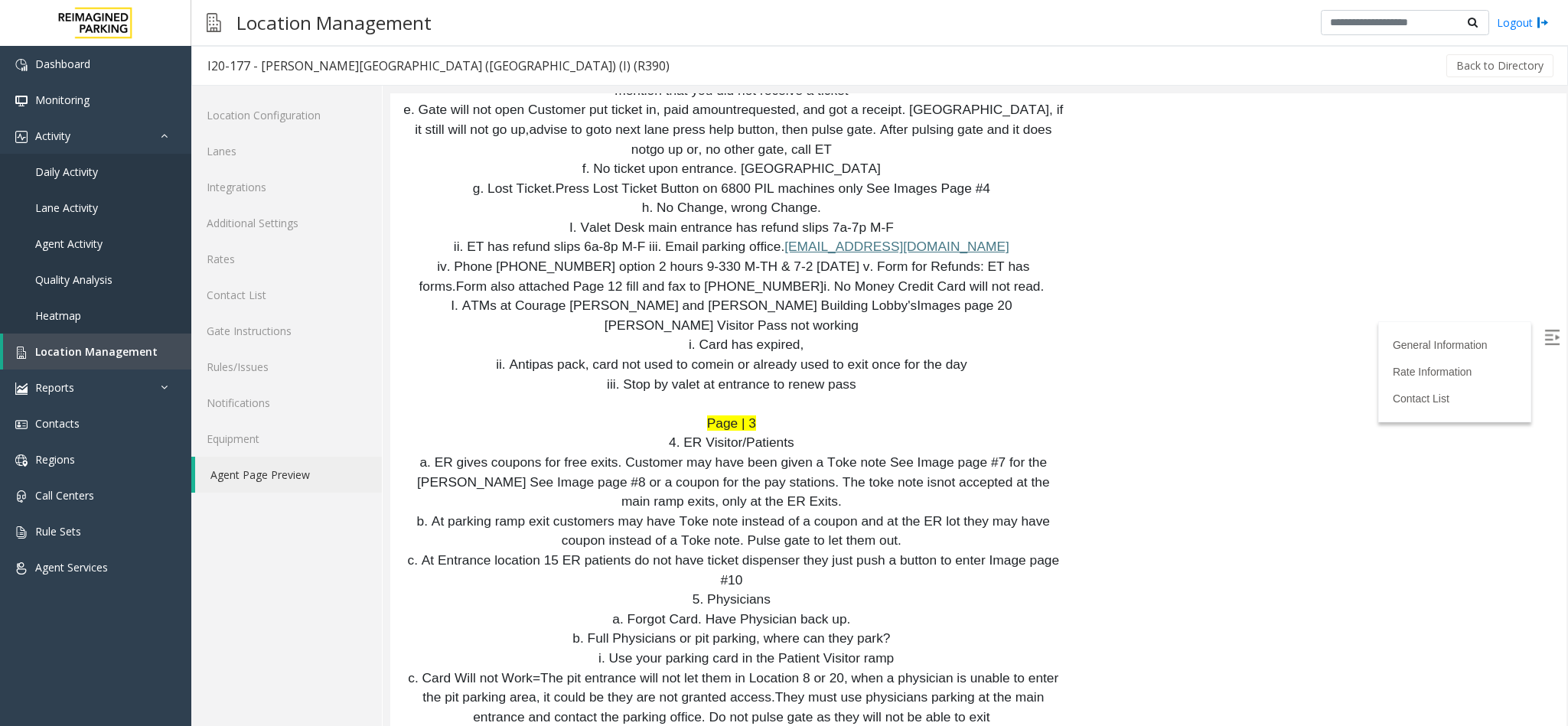
scroll to position [3329, 0]
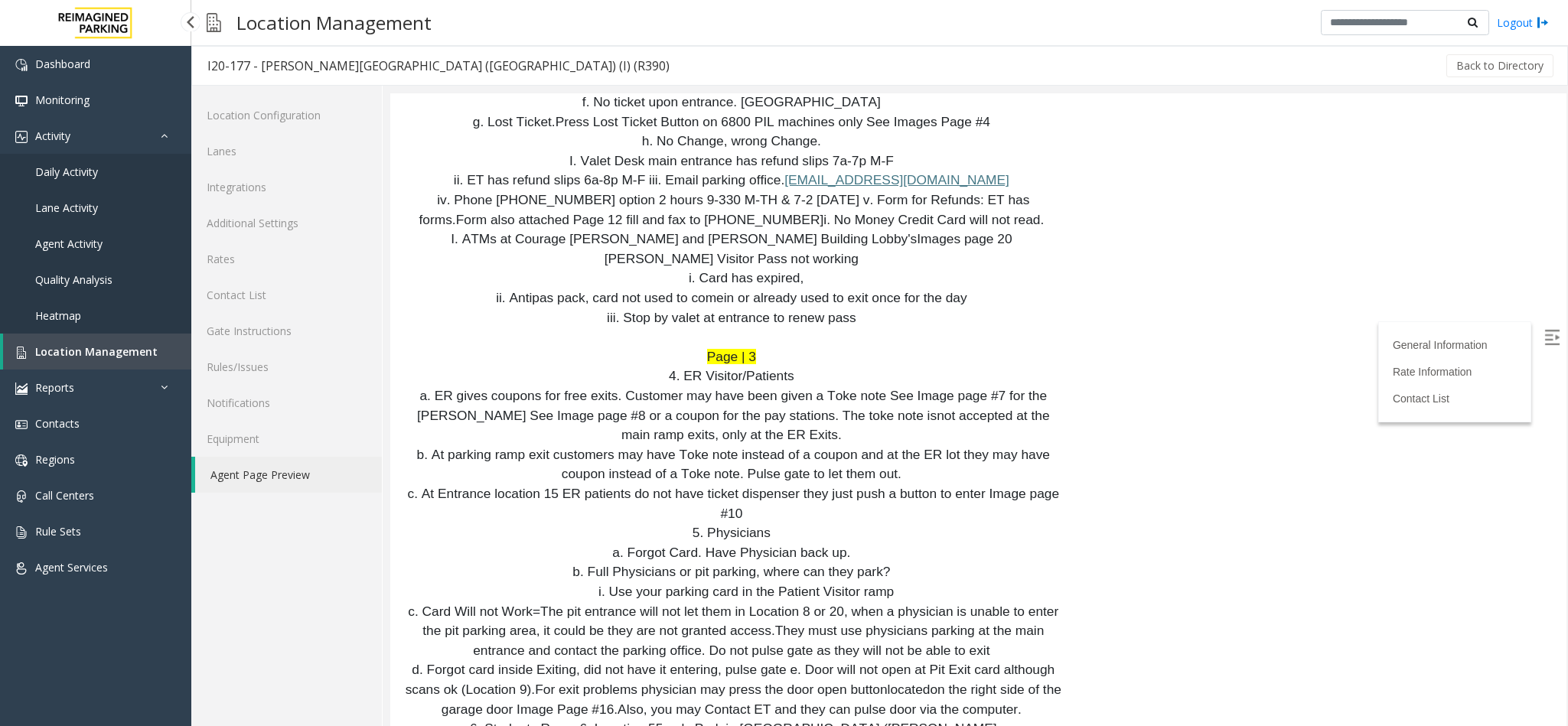
click at [148, 351] on span "Location Management" at bounding box center [96, 351] width 123 height 14
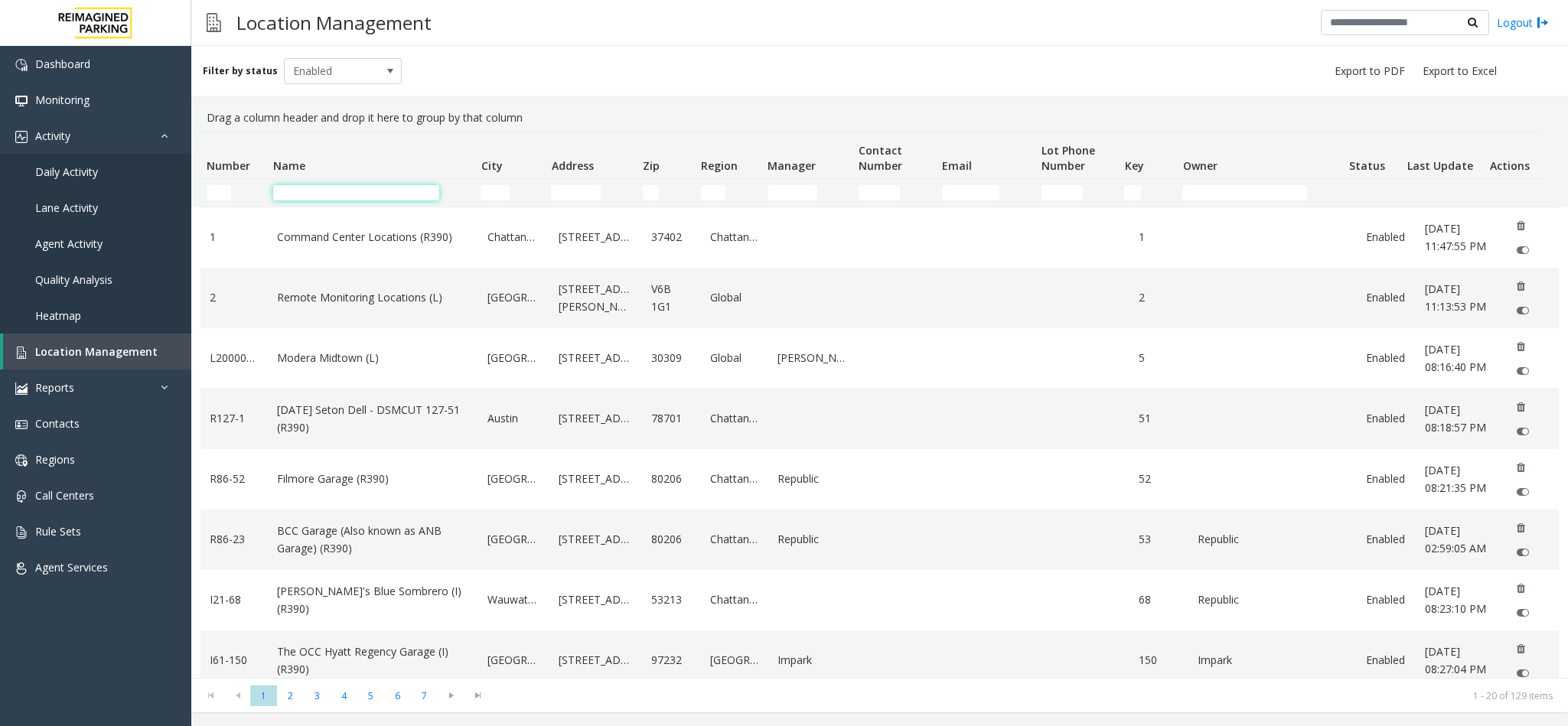
click at [308, 198] on input "Name Filter" at bounding box center [355, 193] width 166 height 15
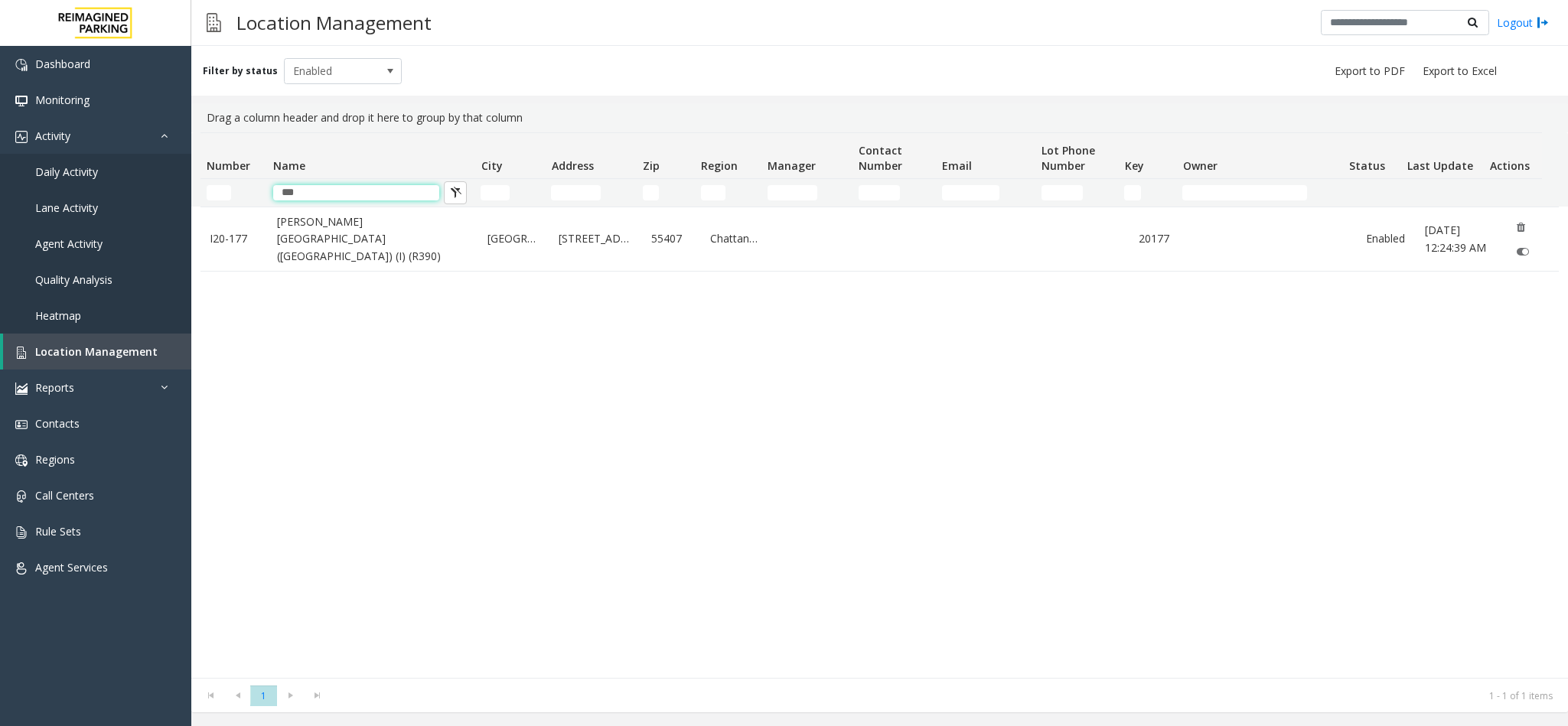
type input "***"
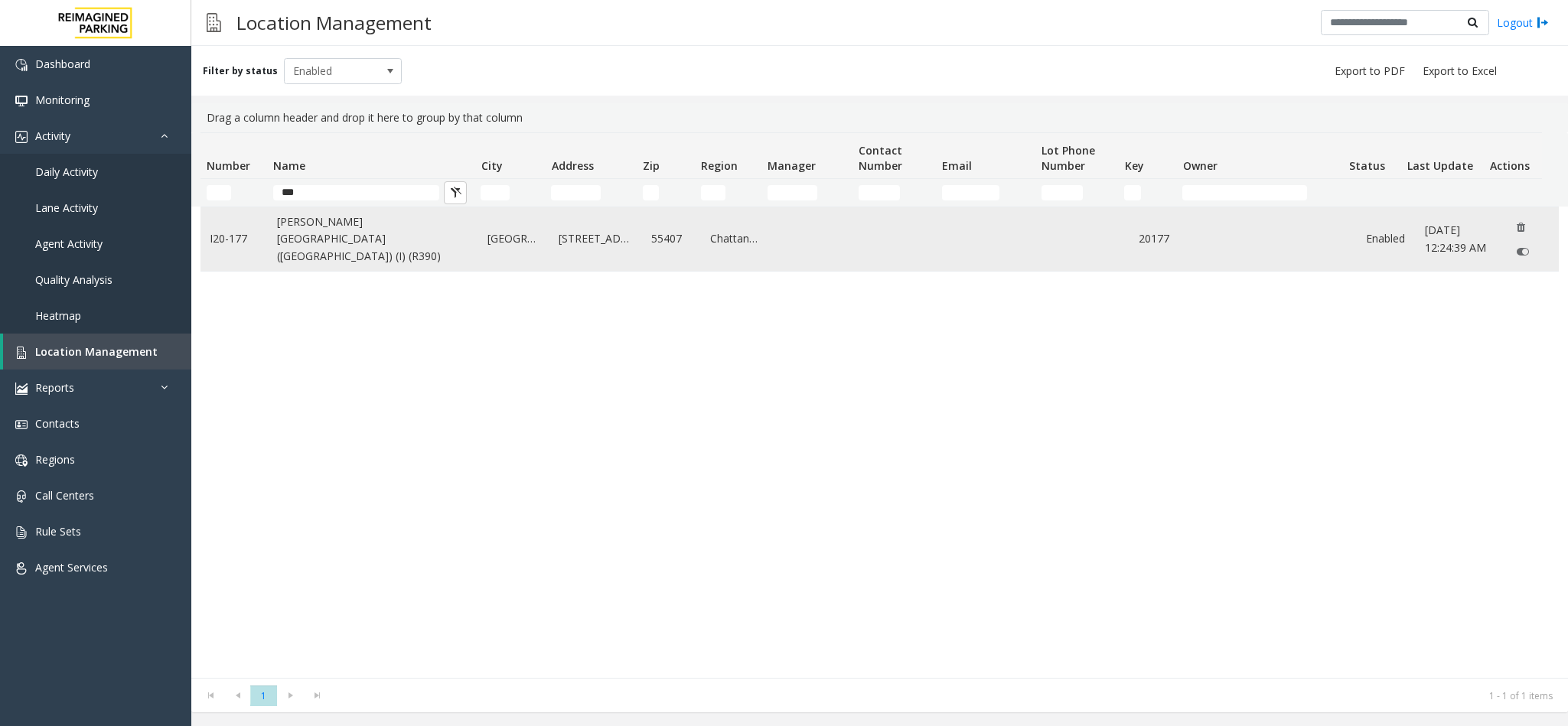
click at [365, 237] on link "Abbott Hospital (Main Hospital) (I) (R390)" at bounding box center [373, 239] width 192 height 51
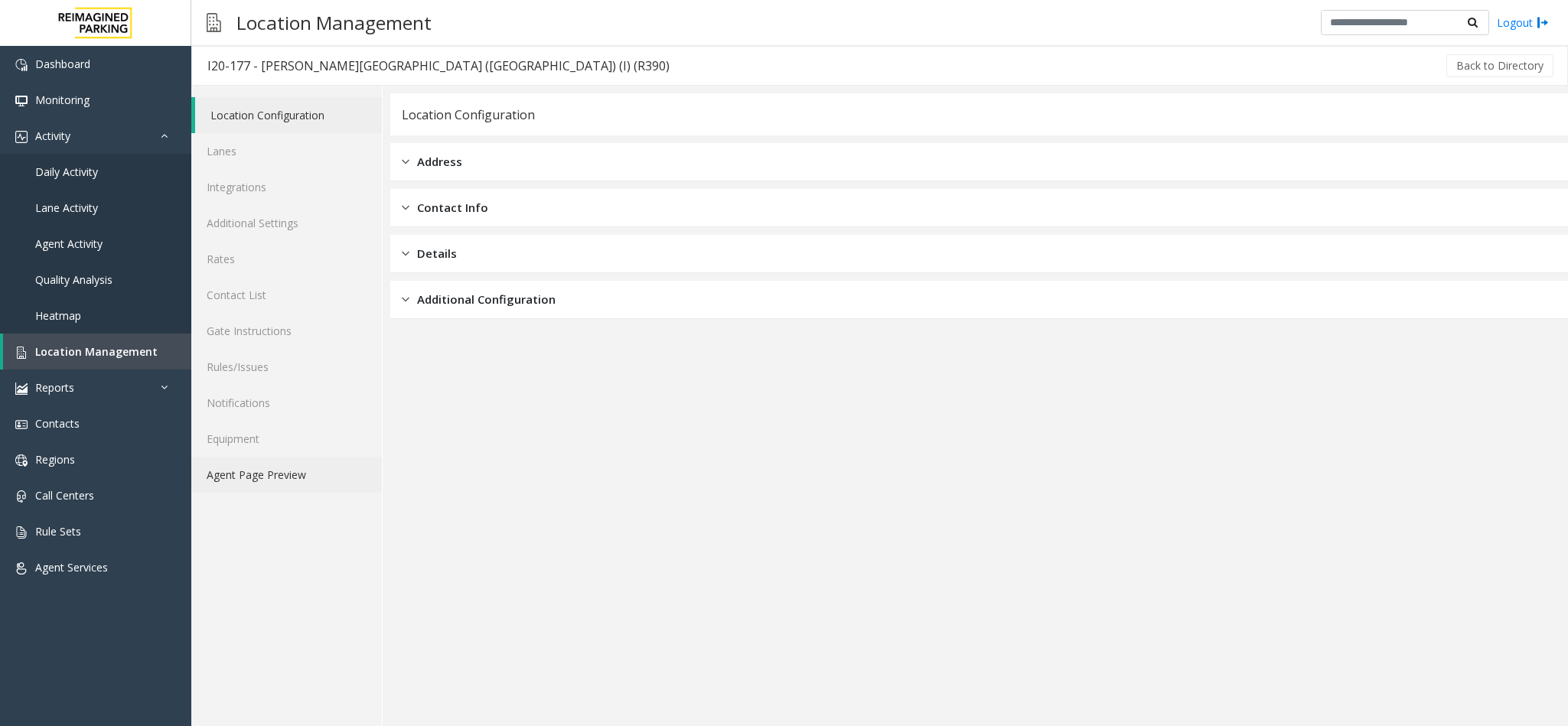
click at [315, 476] on link "Agent Page Preview" at bounding box center [286, 474] width 190 height 36
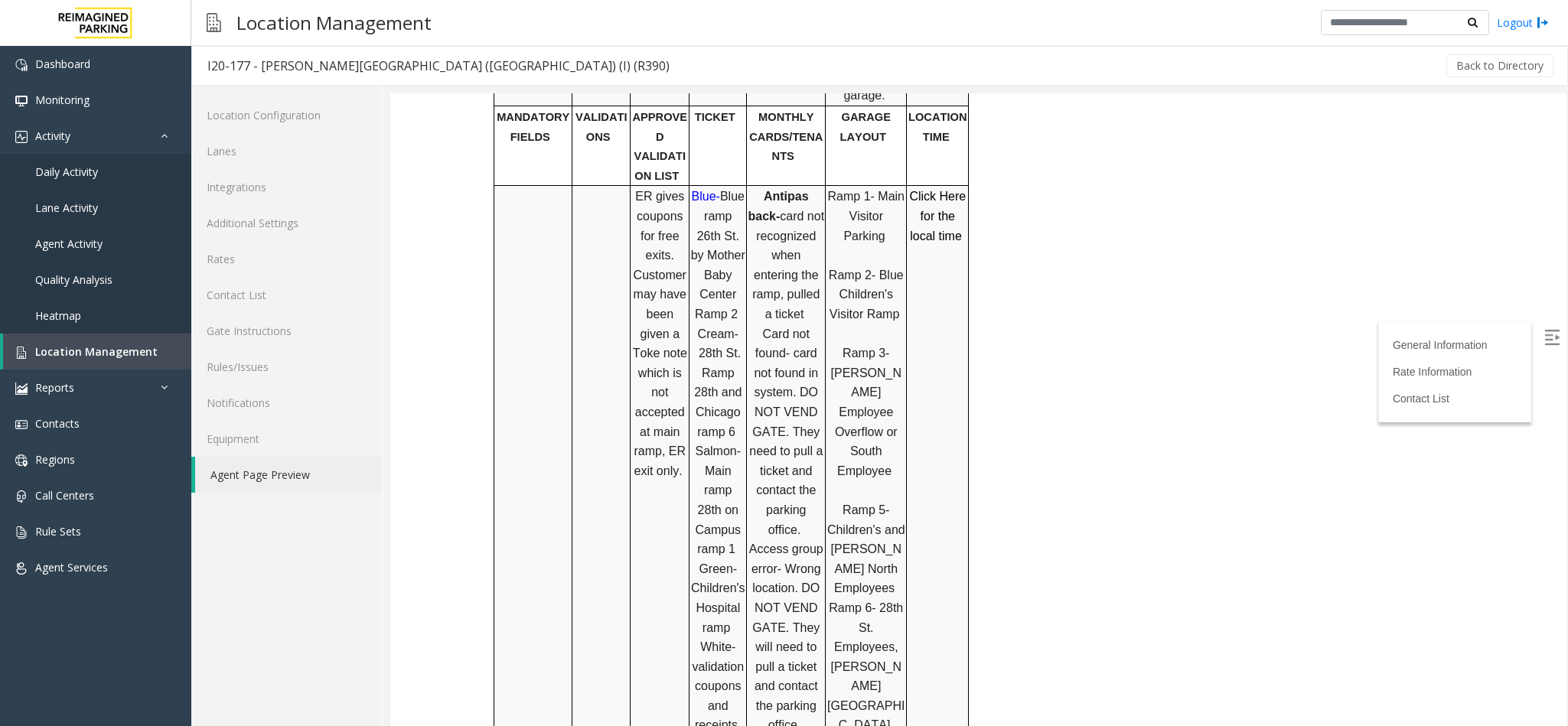
scroll to position [891, 0]
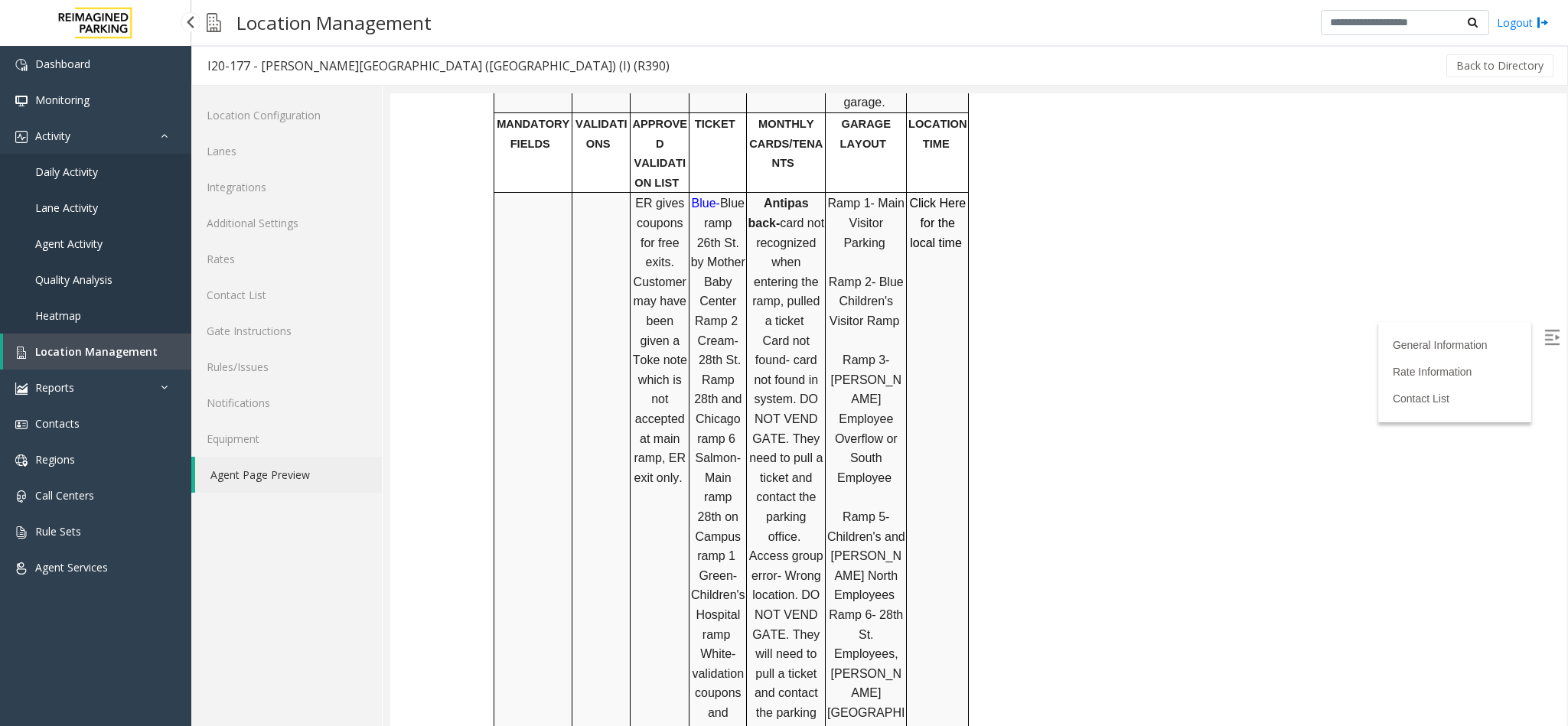
click at [126, 354] on span "Location Management" at bounding box center [96, 351] width 123 height 14
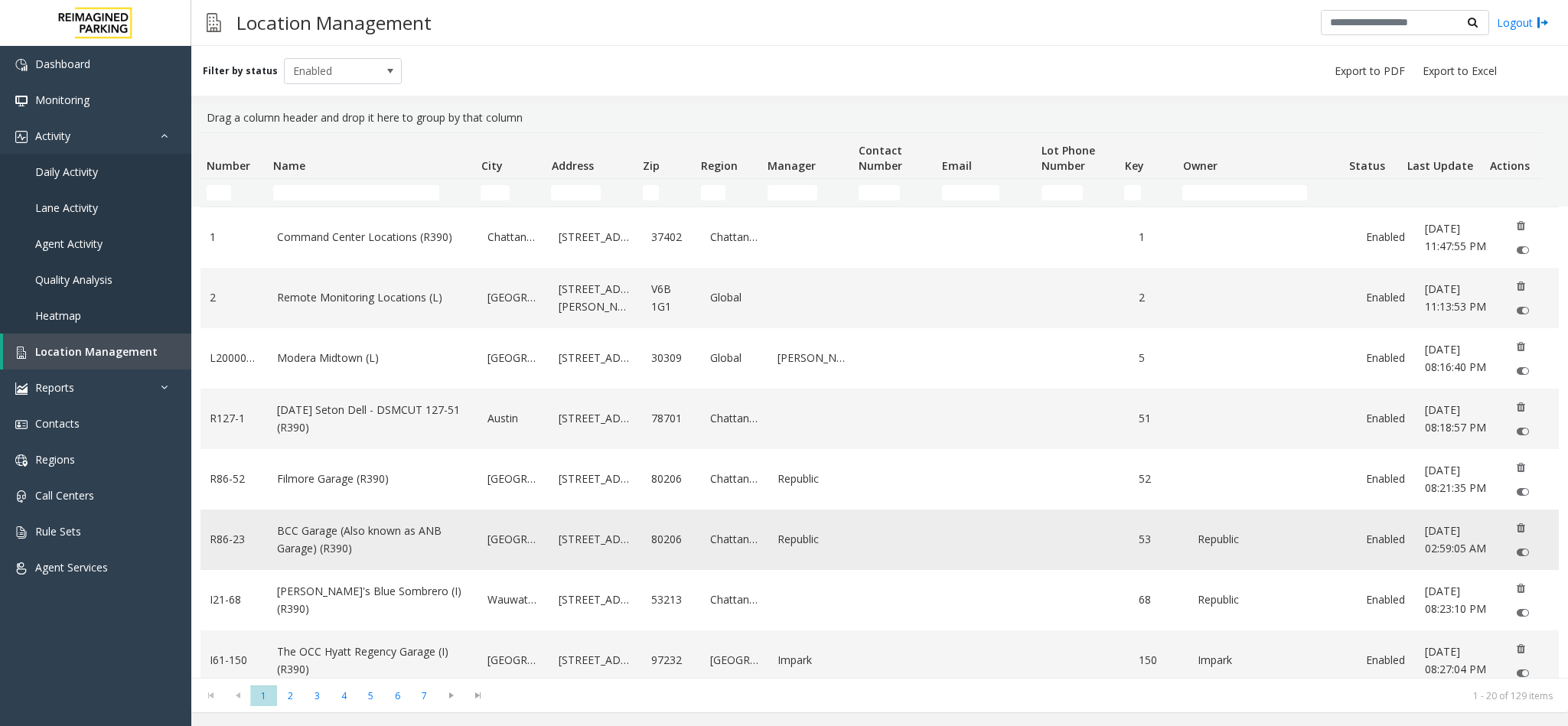
click at [285, 536] on link "BCC Garage (Also known as ANB Garage) (R390)" at bounding box center [373, 539] width 192 height 34
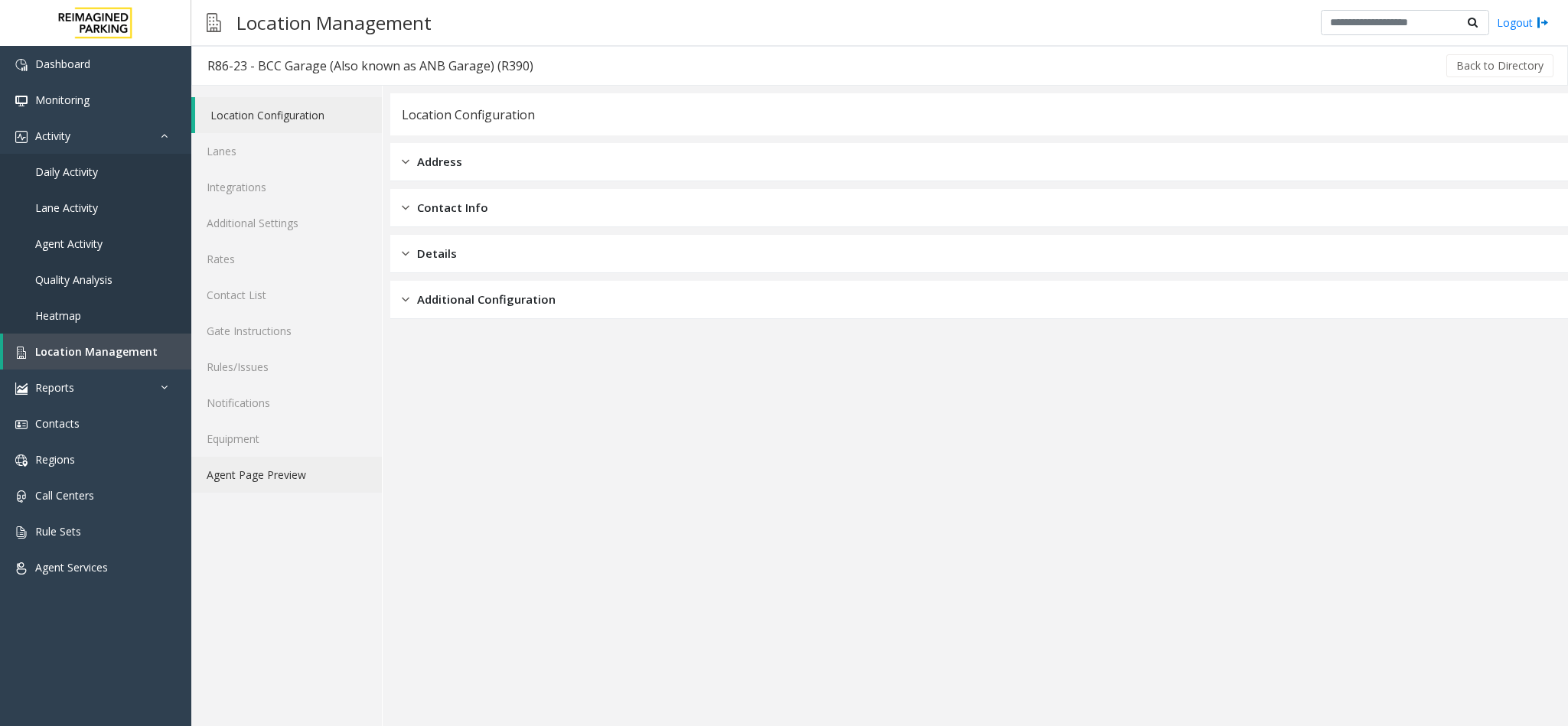
click at [361, 474] on link "Agent Page Preview" at bounding box center [286, 474] width 190 height 36
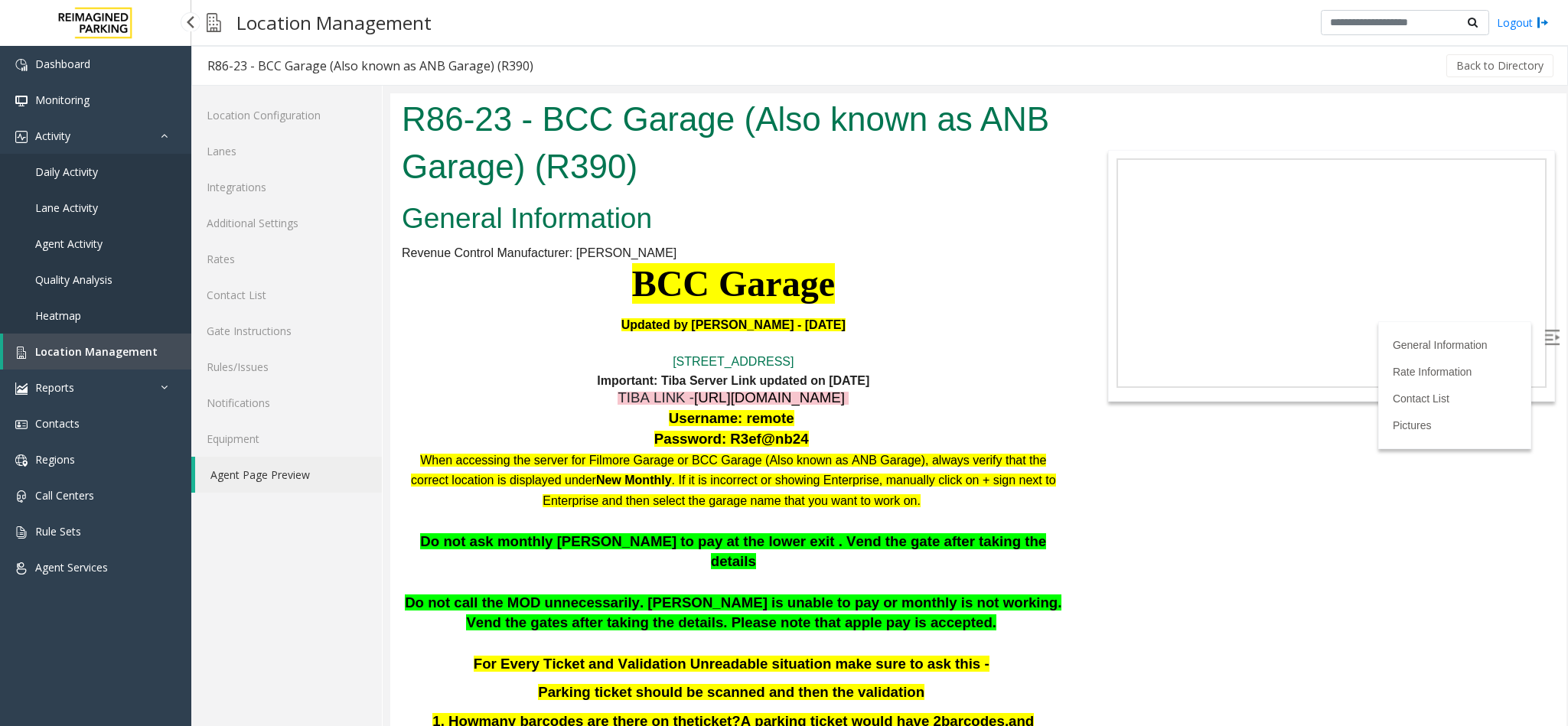
click at [95, 349] on span "Location Management" at bounding box center [96, 351] width 123 height 14
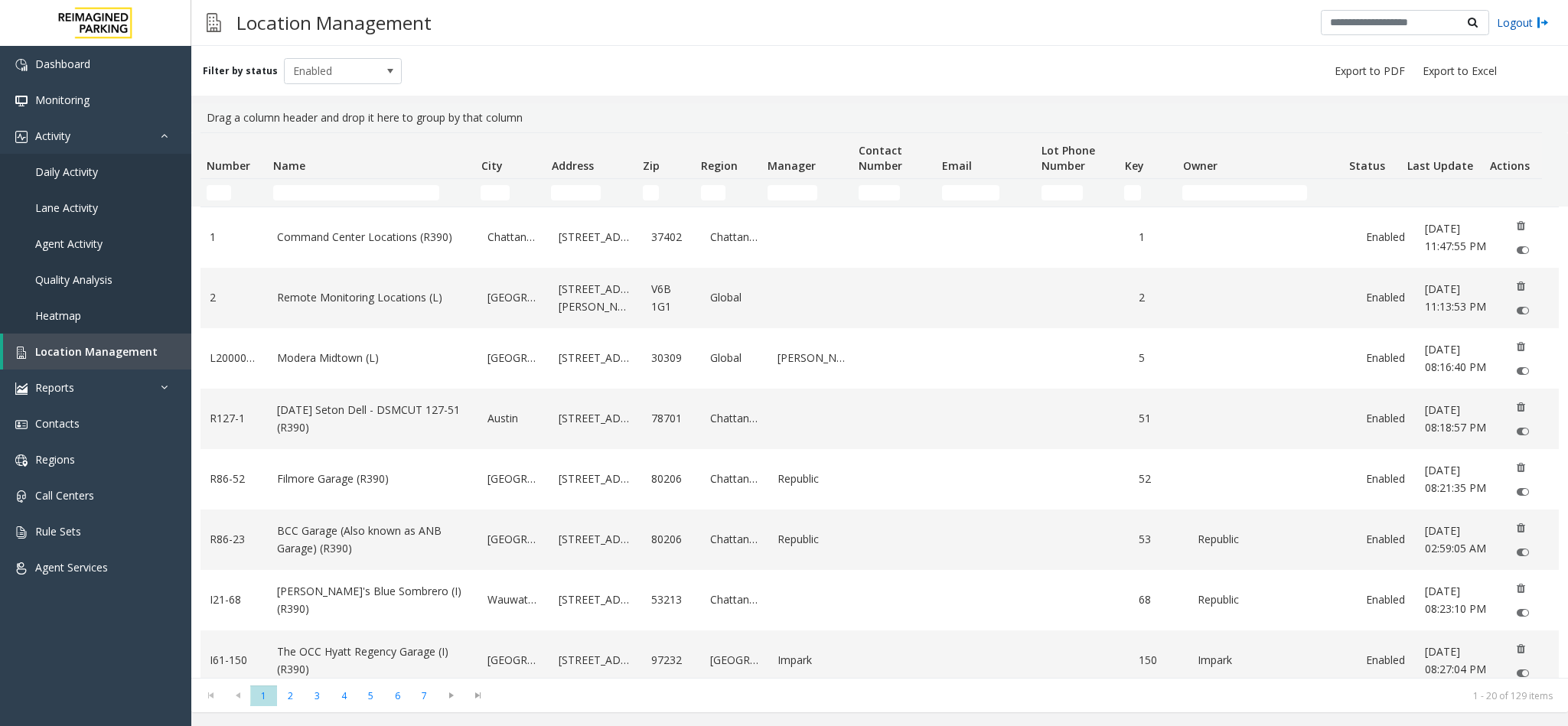
click at [1513, 23] on link "Logout" at bounding box center [1523, 22] width 52 height 16
